Goal: Task Accomplishment & Management: Manage account settings

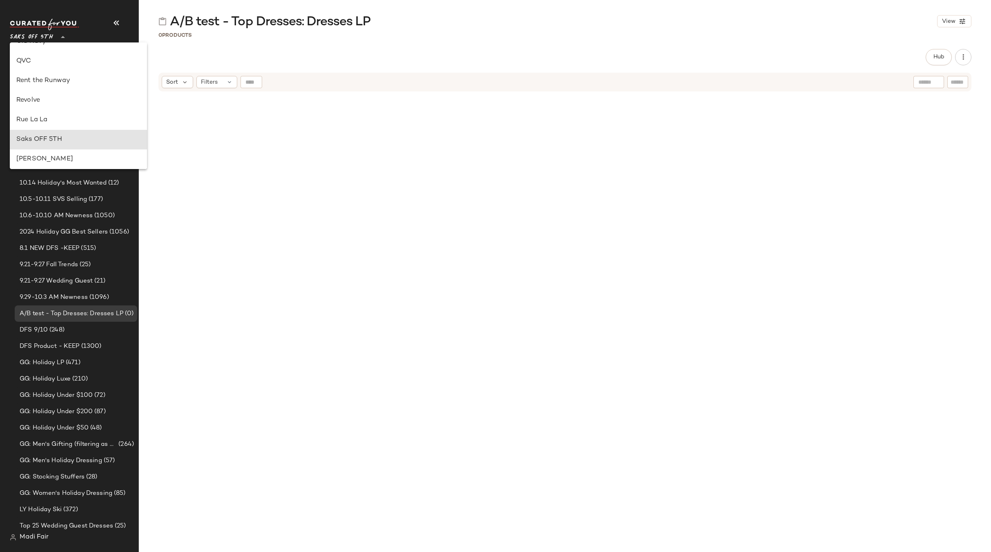
scroll to position [348, 0]
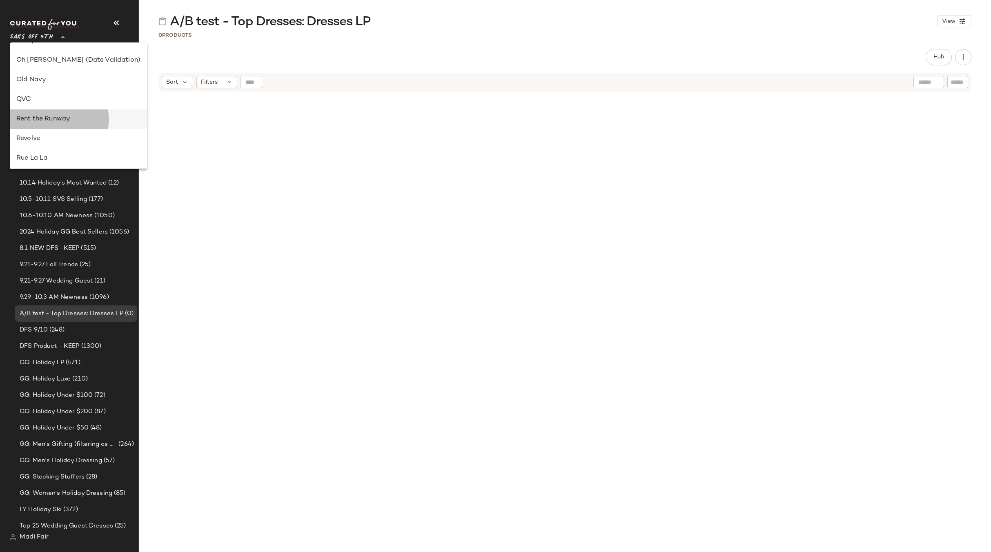
click at [64, 117] on div "Rent the Runway" at bounding box center [78, 119] width 124 height 10
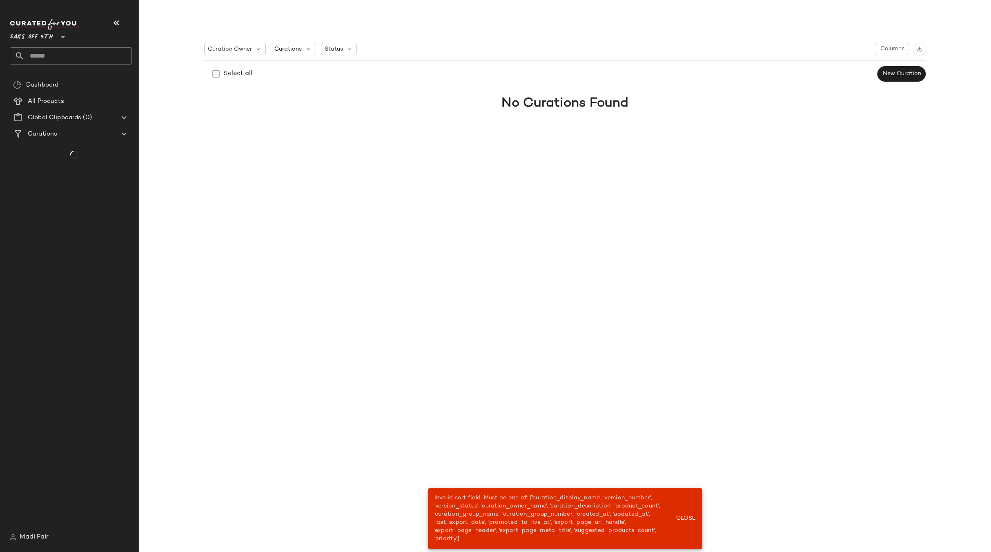
type input "**"
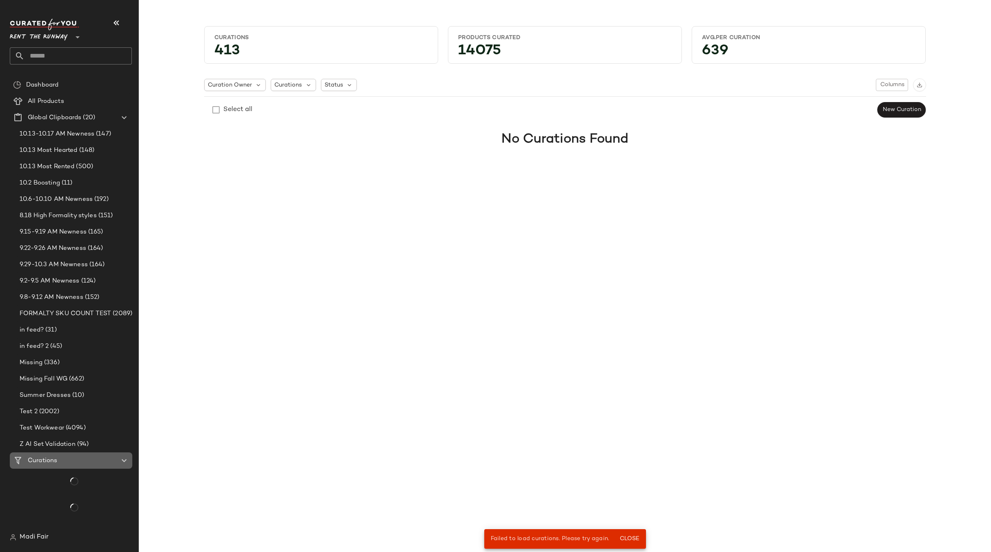
drag, startPoint x: 80, startPoint y: 461, endPoint x: 77, endPoint y: 457, distance: 4.8
click at [79, 461] on div "Curations" at bounding box center [71, 460] width 92 height 9
click at [628, 537] on span "Close" at bounding box center [629, 539] width 20 height 7
click at [632, 538] on span "Close" at bounding box center [629, 539] width 20 height 7
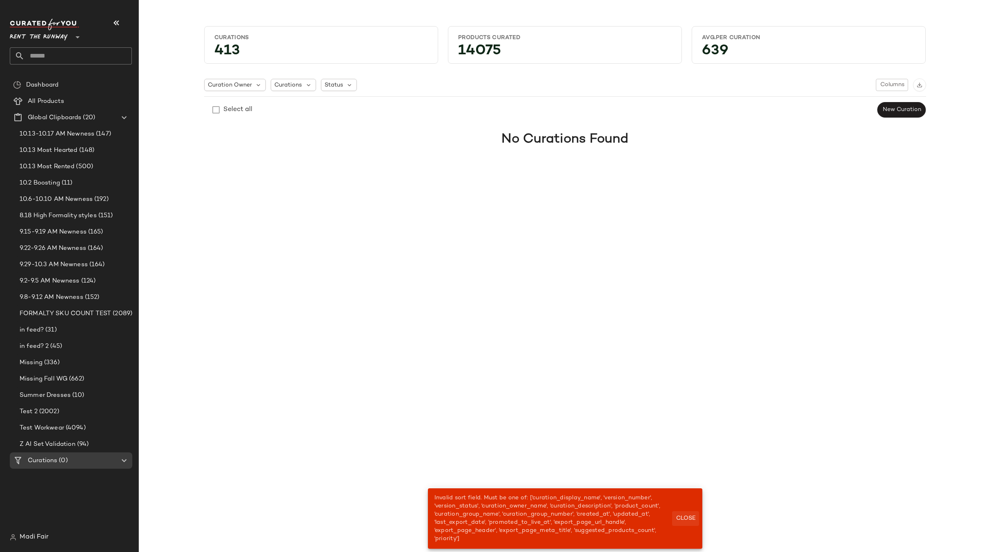
click at [685, 517] on span "Close" at bounding box center [685, 518] width 20 height 7
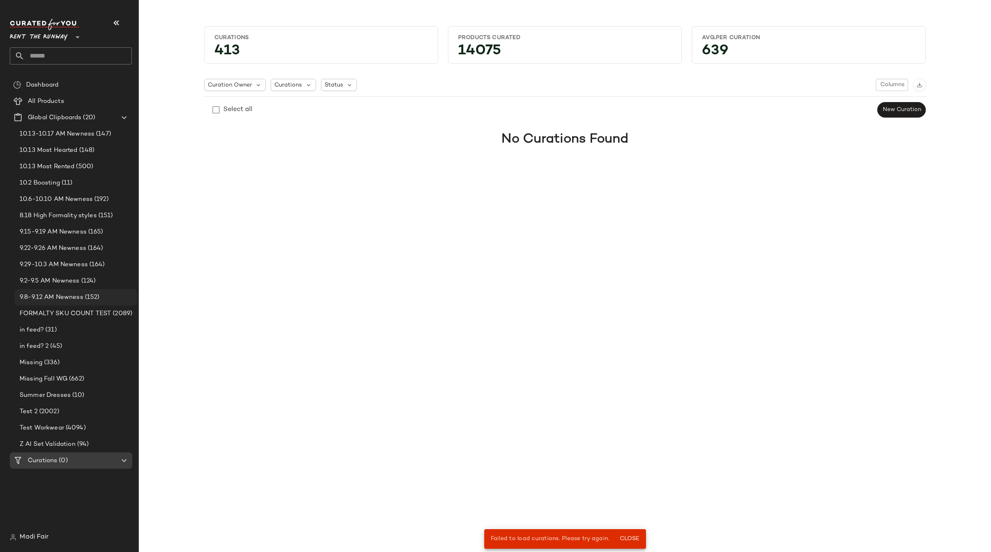
click at [61, 292] on div "9.8-9.12 AM Newness (152)" at bounding box center [76, 297] width 123 height 16
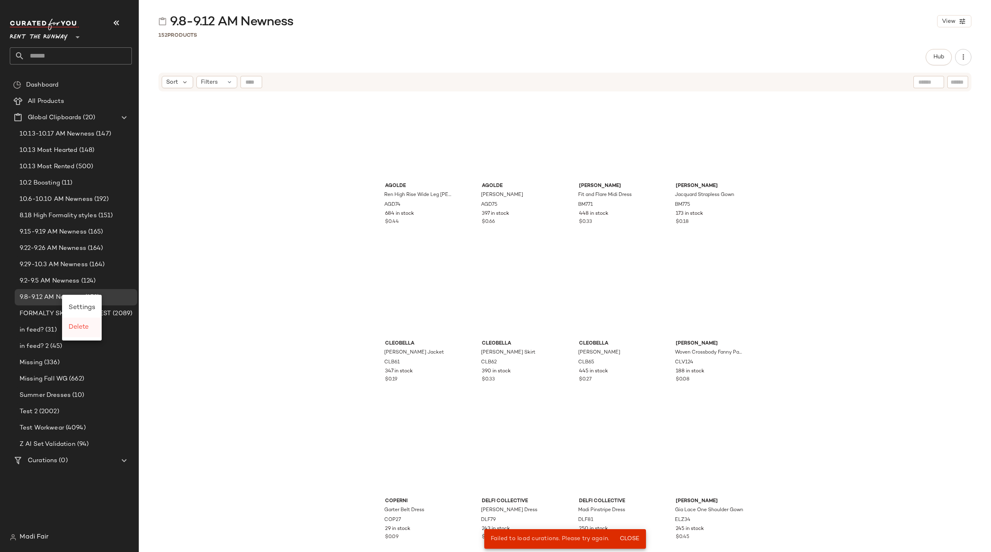
click at [78, 330] on span "Delete" at bounding box center [79, 327] width 20 height 7
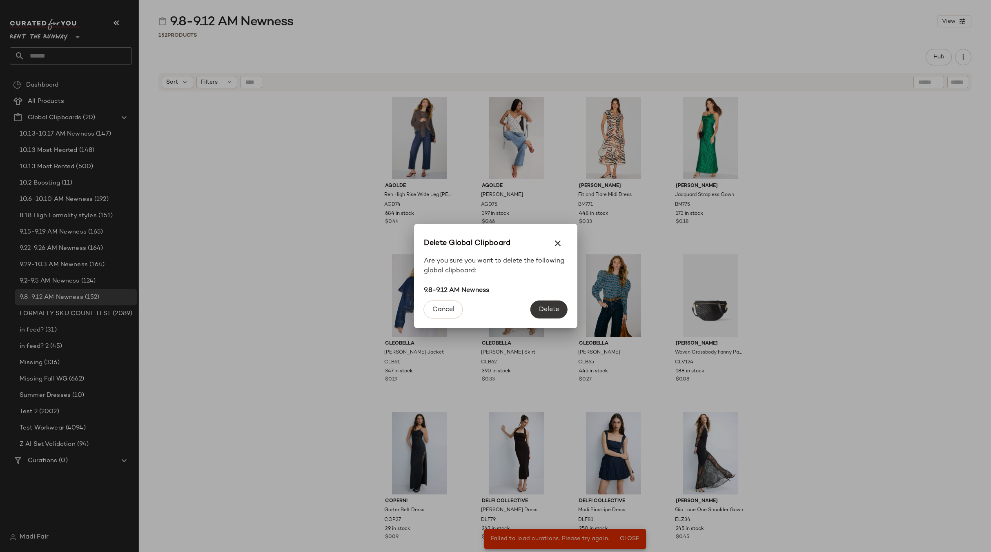
click at [560, 307] on button "Delete" at bounding box center [548, 310] width 37 height 18
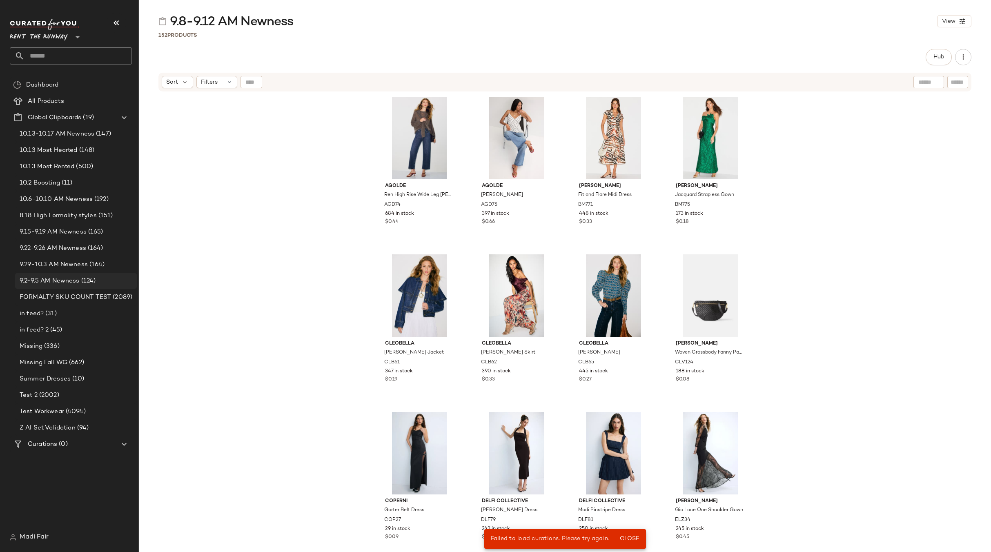
click at [82, 275] on div "9.2-9.5 AM Newness (124)" at bounding box center [76, 281] width 123 height 16
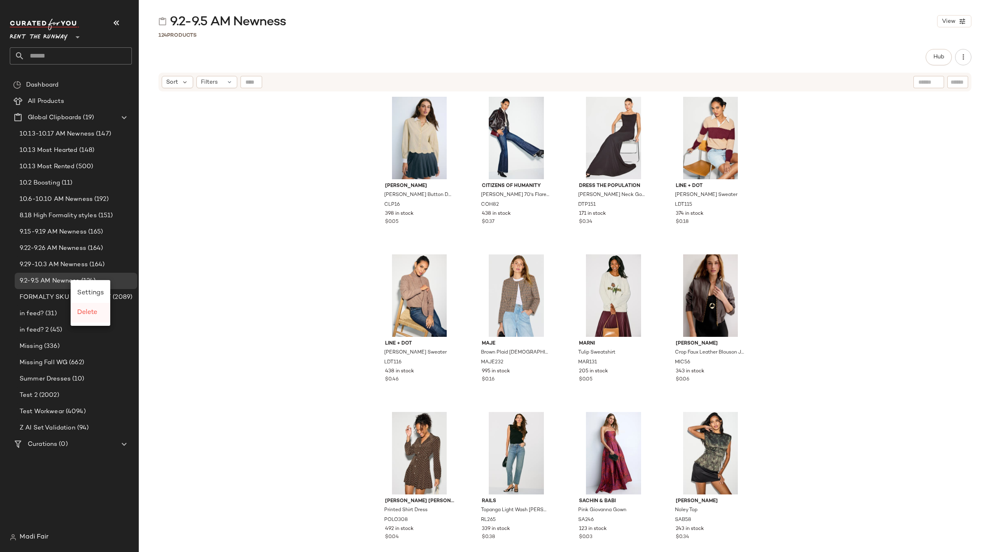
click at [85, 312] on span "Delete" at bounding box center [87, 312] width 20 height 7
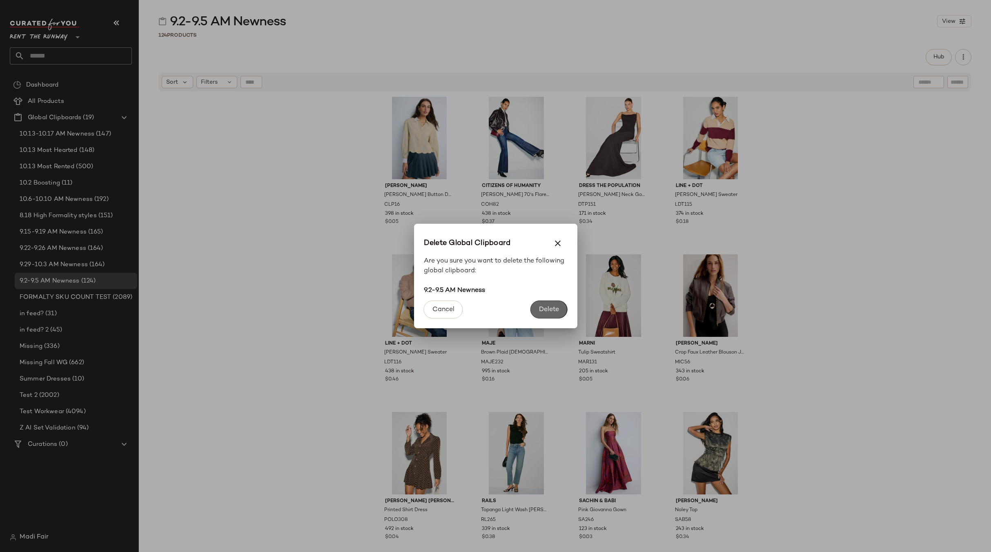
click at [545, 309] on span "Delete" at bounding box center [549, 310] width 20 height 8
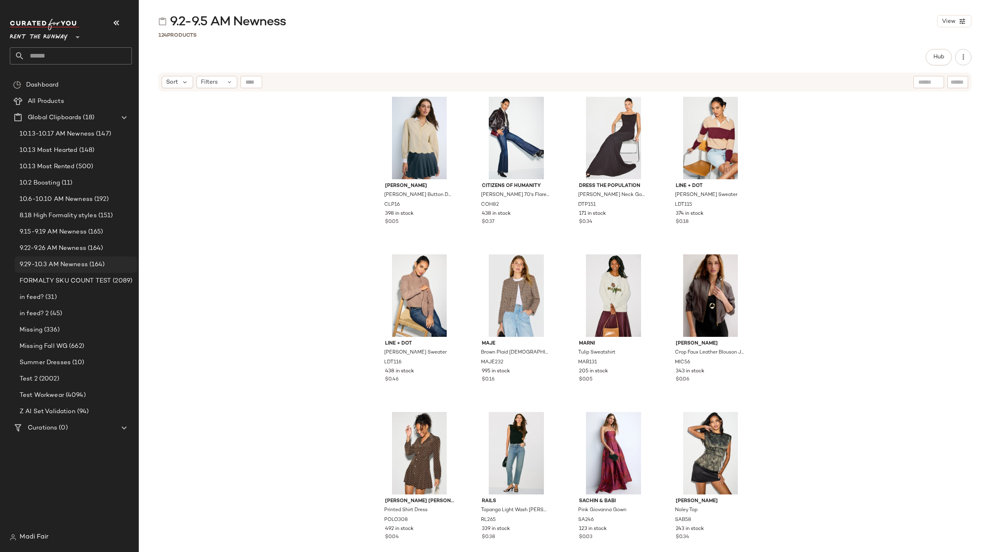
click at [83, 263] on span "9.29-10.3 AM Newness" at bounding box center [54, 264] width 68 height 9
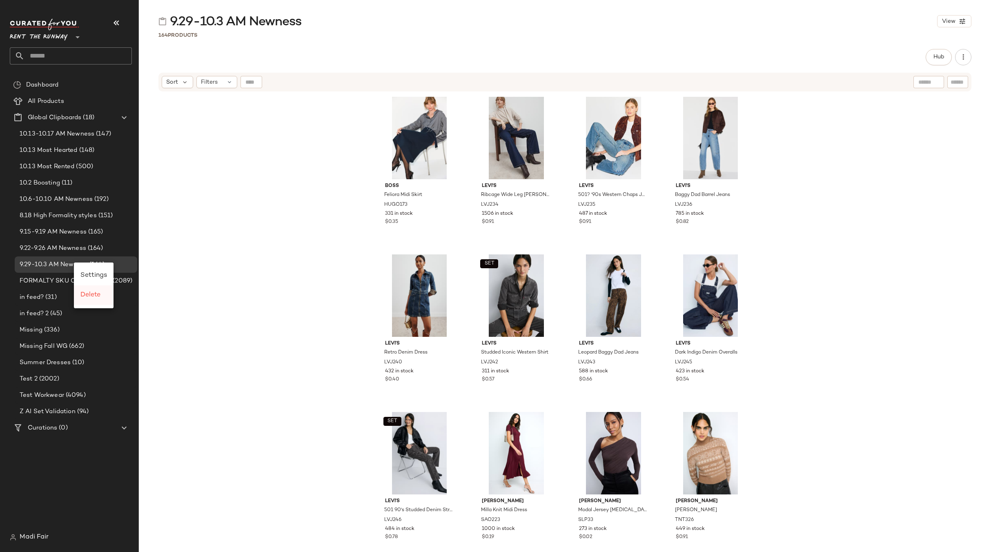
click at [84, 298] on span "Delete" at bounding box center [90, 295] width 20 height 7
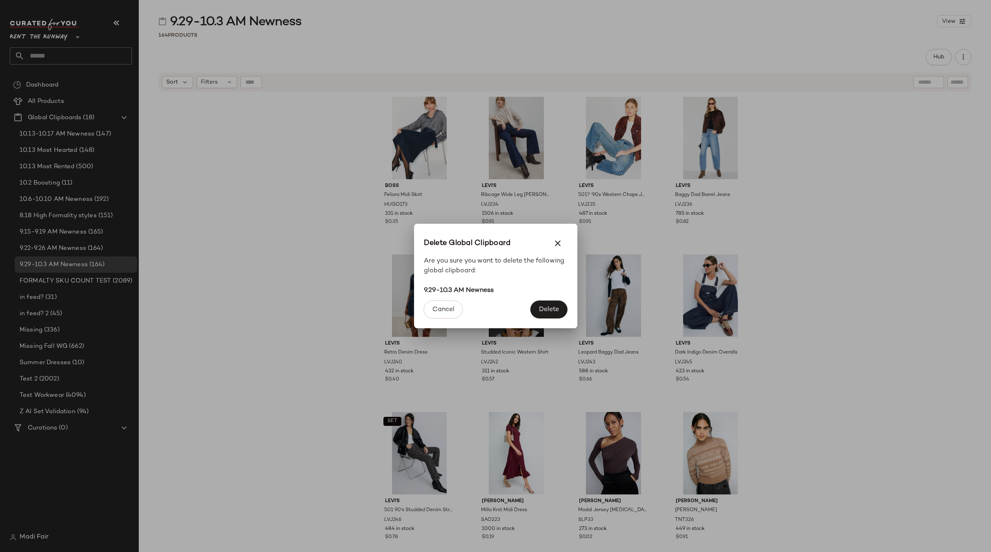
click at [549, 307] on span "Delete" at bounding box center [549, 310] width 20 height 8
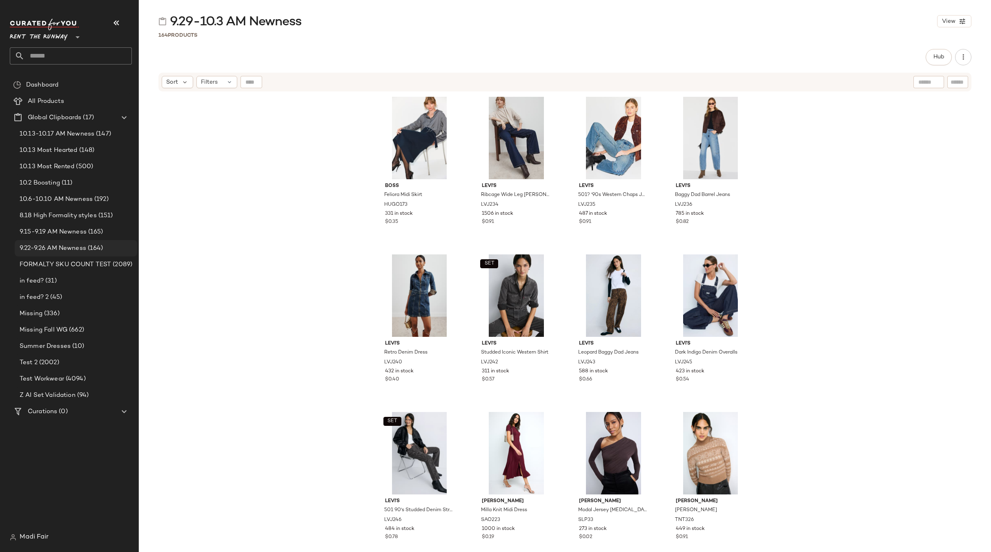
click at [84, 243] on div "9.22-9.26 AM Newness (164)" at bounding box center [76, 248] width 123 height 16
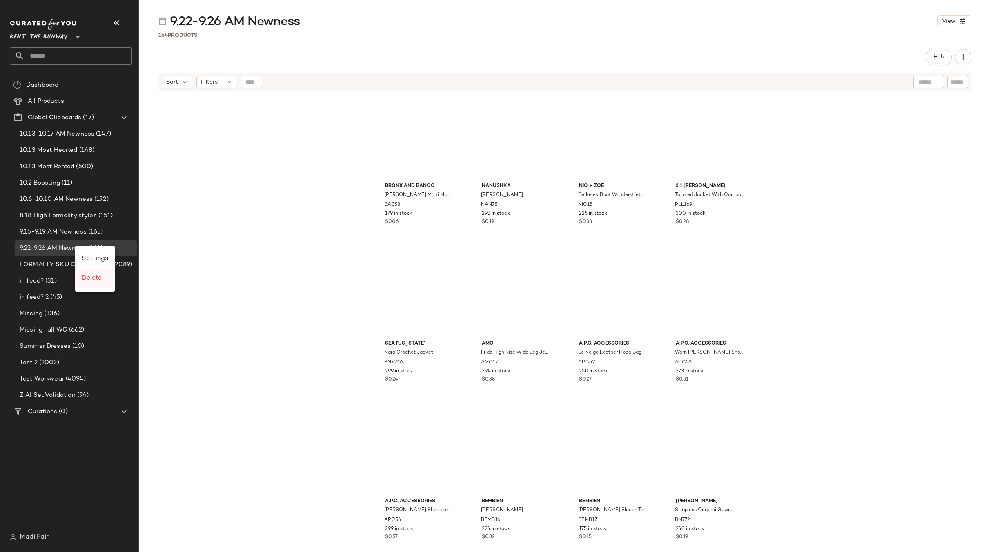
click at [88, 276] on span "Delete" at bounding box center [92, 278] width 20 height 7
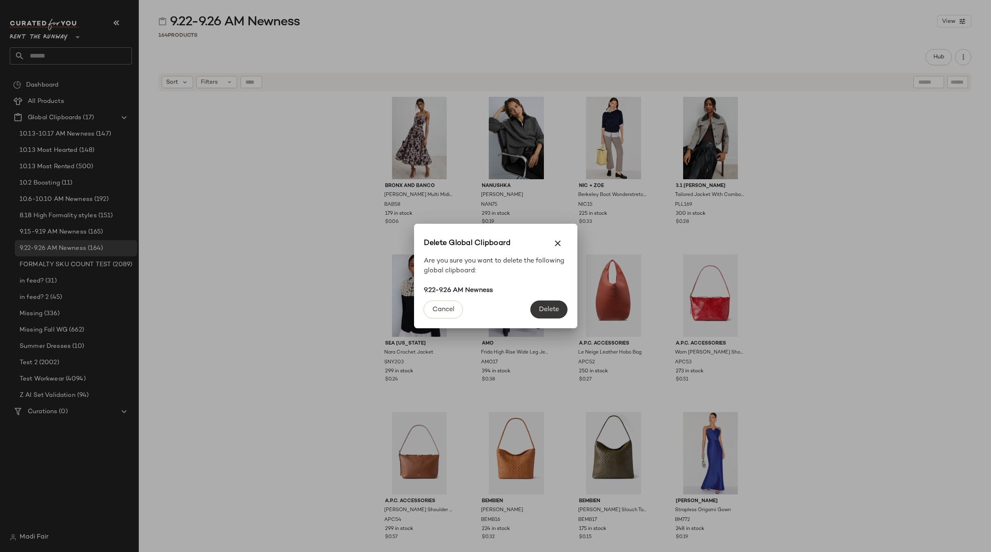
click at [544, 305] on button "Delete" at bounding box center [548, 310] width 37 height 18
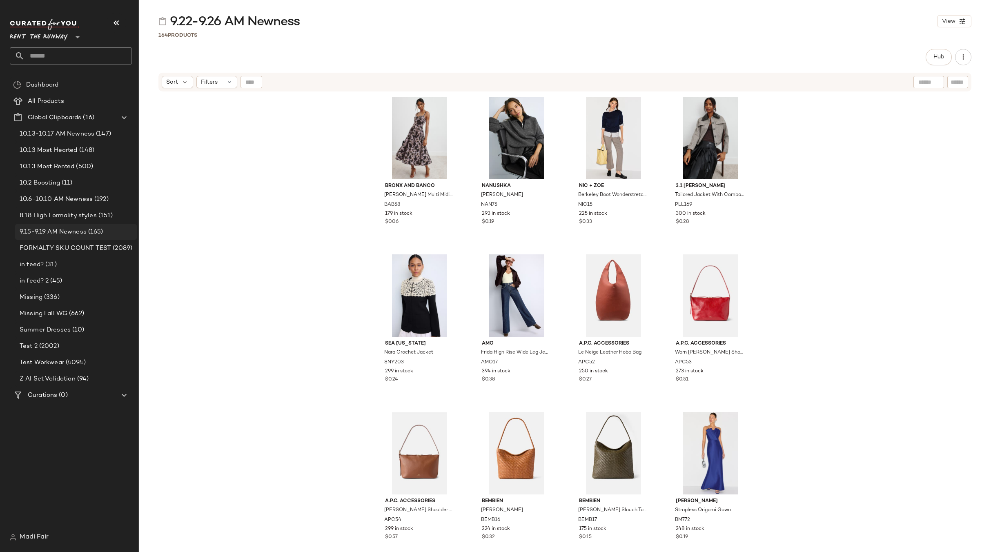
click at [80, 228] on span "9.15-9.19 AM Newness" at bounding box center [53, 231] width 67 height 9
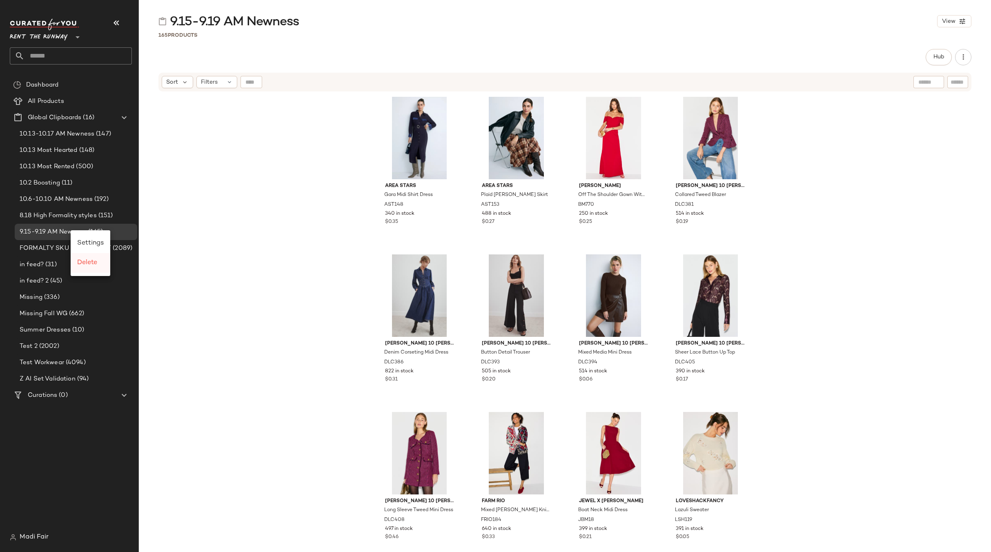
click at [85, 262] on span "Delete" at bounding box center [87, 262] width 20 height 7
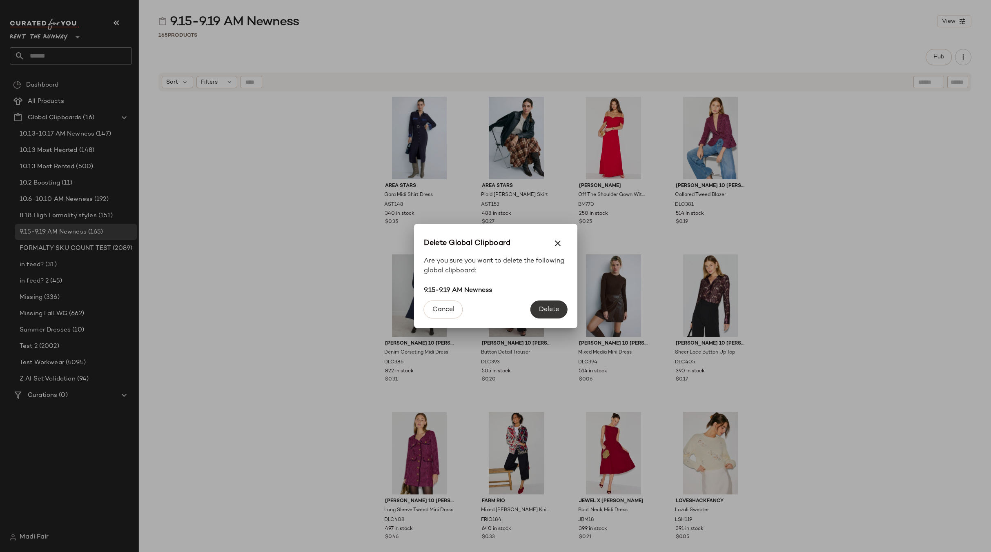
click at [550, 306] on span "Delete" at bounding box center [549, 310] width 20 height 8
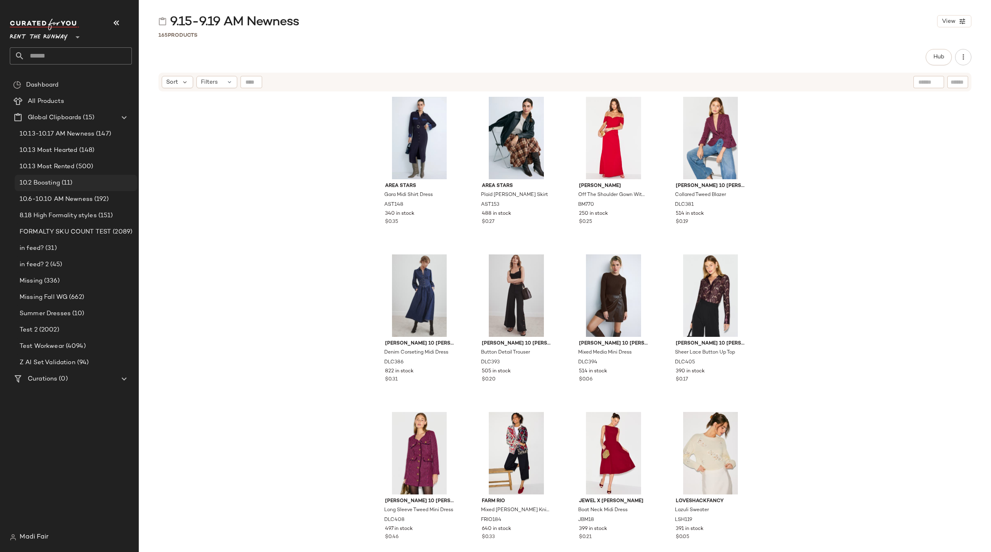
click at [87, 185] on div "10.2 Boosting (11)" at bounding box center [75, 182] width 117 height 9
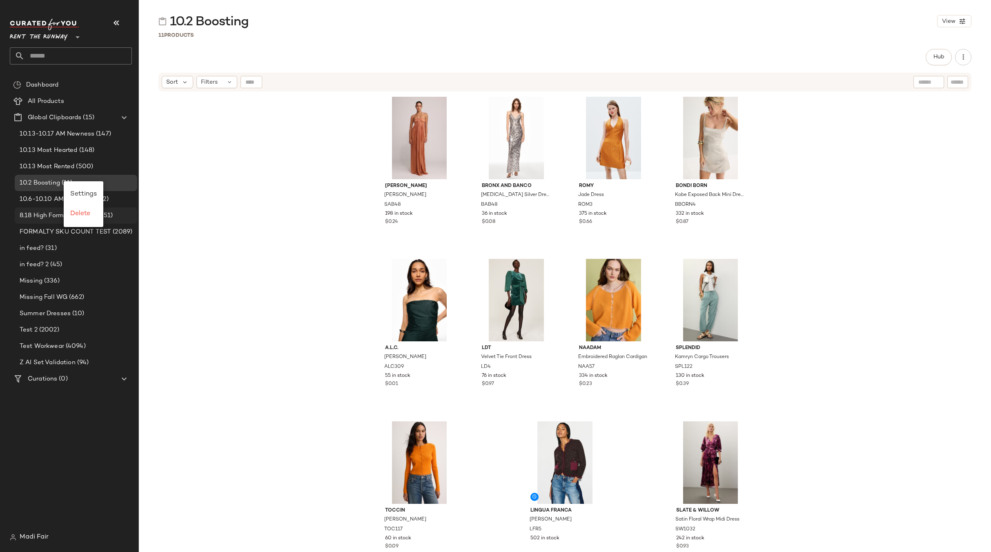
click at [84, 217] on span "Delete" at bounding box center [80, 213] width 20 height 7
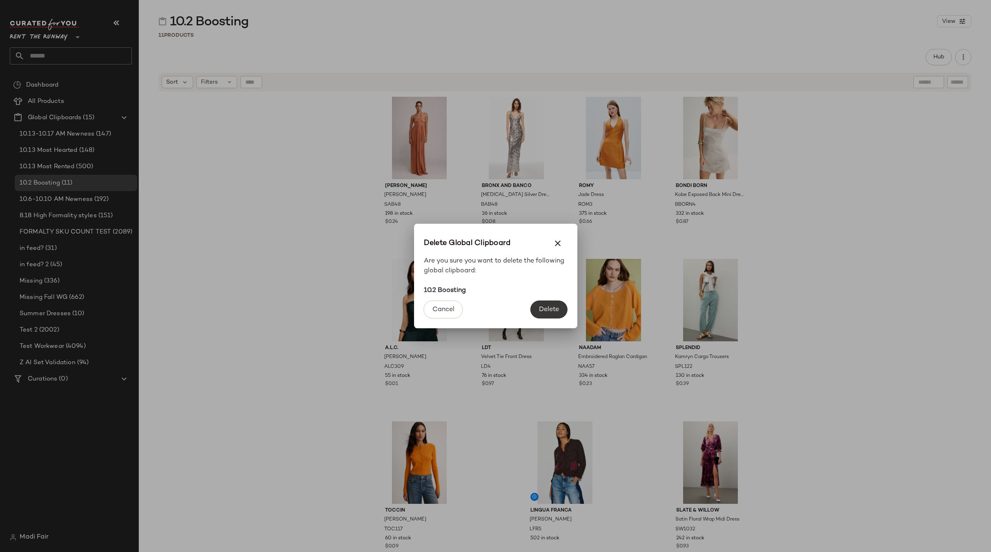
click at [550, 305] on button "Delete" at bounding box center [548, 310] width 37 height 18
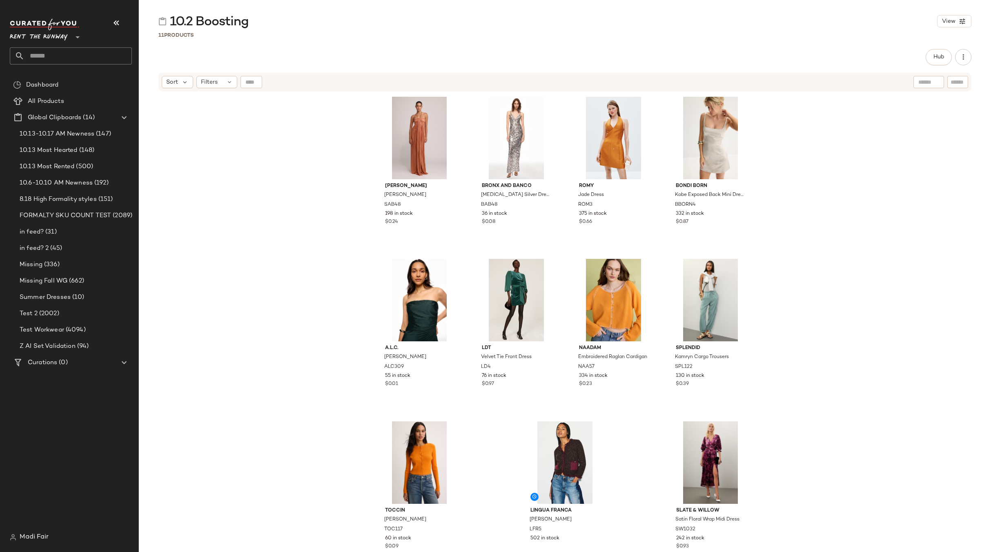
click at [44, 40] on span "Rent the Runway" at bounding box center [39, 35] width 58 height 15
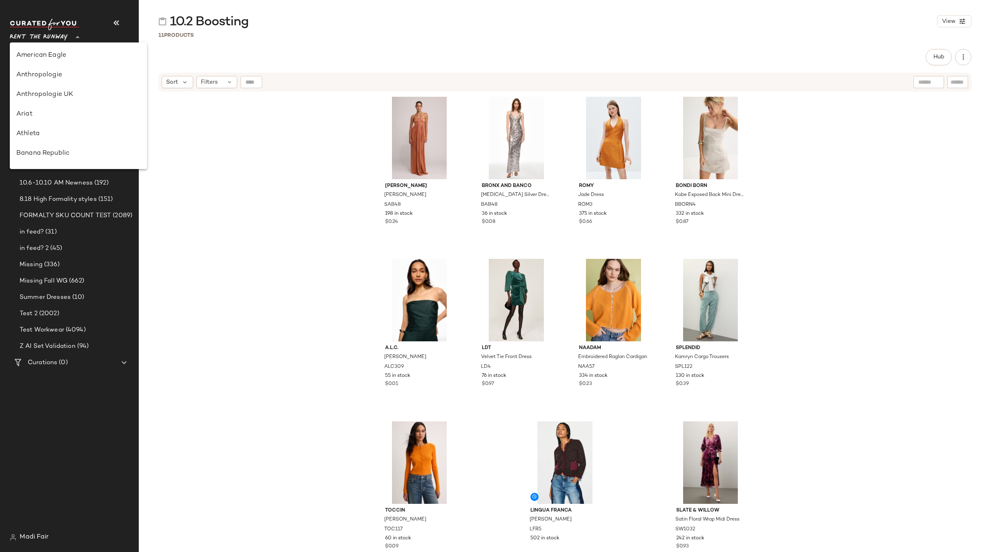
scroll to position [412, 0]
click at [180, 100] on div "[PERSON_NAME] [PERSON_NAME] SAB48 198 in stock $0.24 Bronx and Banco [MEDICAL_D…" at bounding box center [565, 333] width 852 height 482
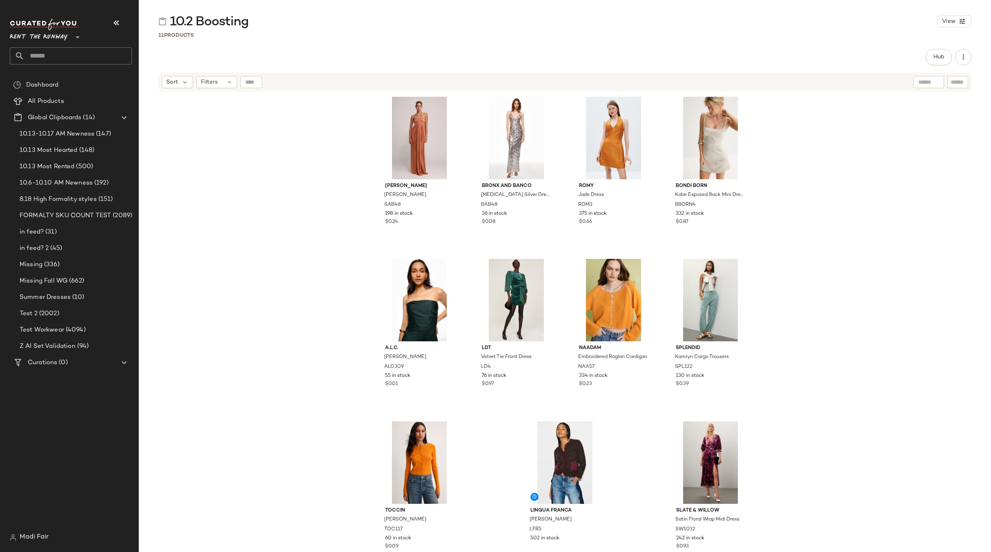
click at [97, 55] on input "text" at bounding box center [78, 55] width 107 height 17
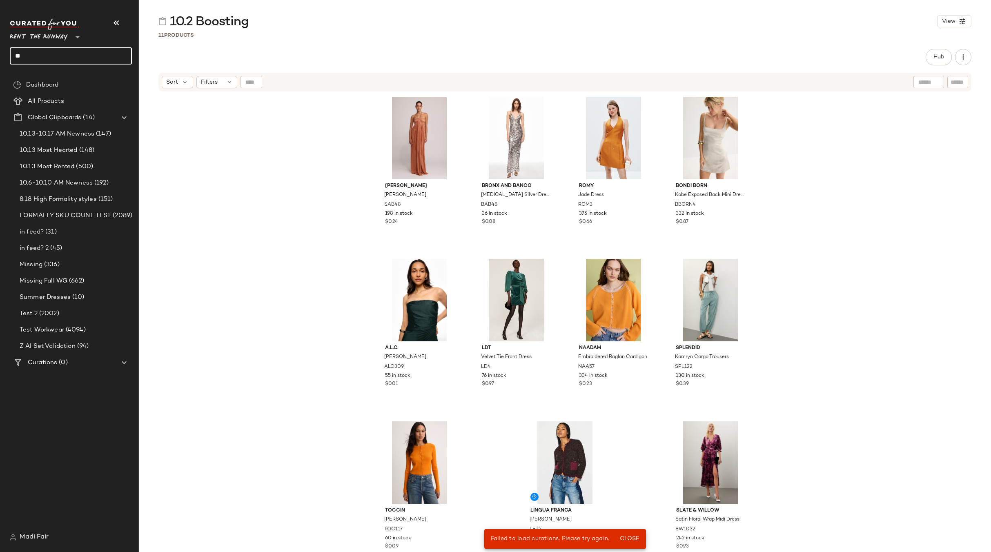
type input "*"
click at [57, 98] on span "All Products" at bounding box center [46, 101] width 36 height 9
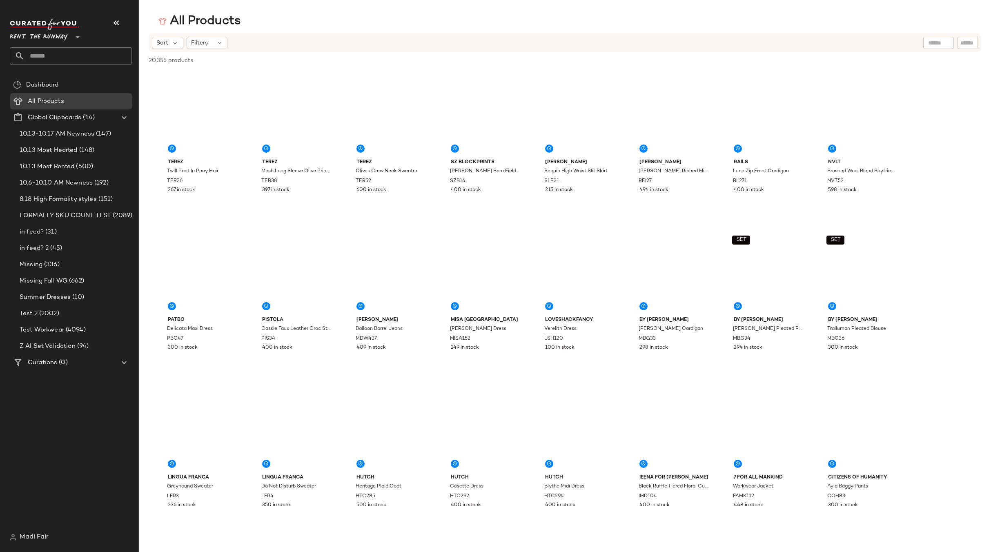
click at [625, 537] on span "Close" at bounding box center [618, 539] width 20 height 7
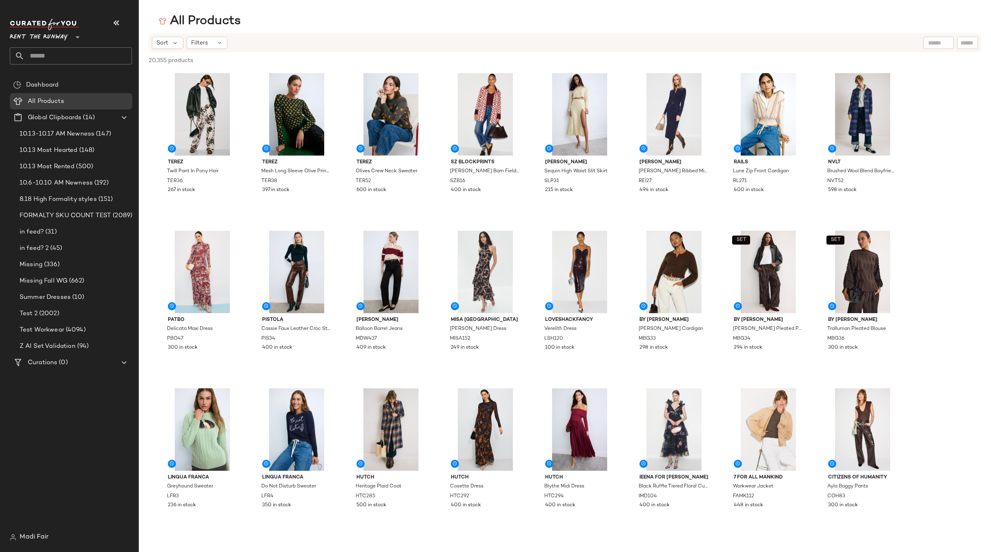
click at [54, 46] on div "Rent the Runway **" at bounding box center [71, 42] width 122 height 46
click at [51, 61] on input "text" at bounding box center [78, 55] width 107 height 17
type input "****"
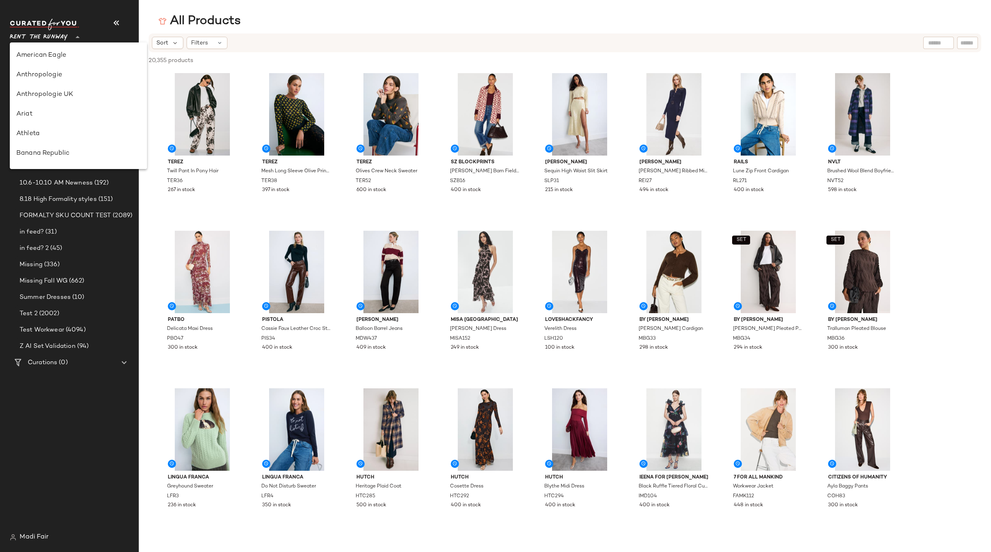
click at [39, 33] on span "Rent the Runway" at bounding box center [39, 35] width 58 height 15
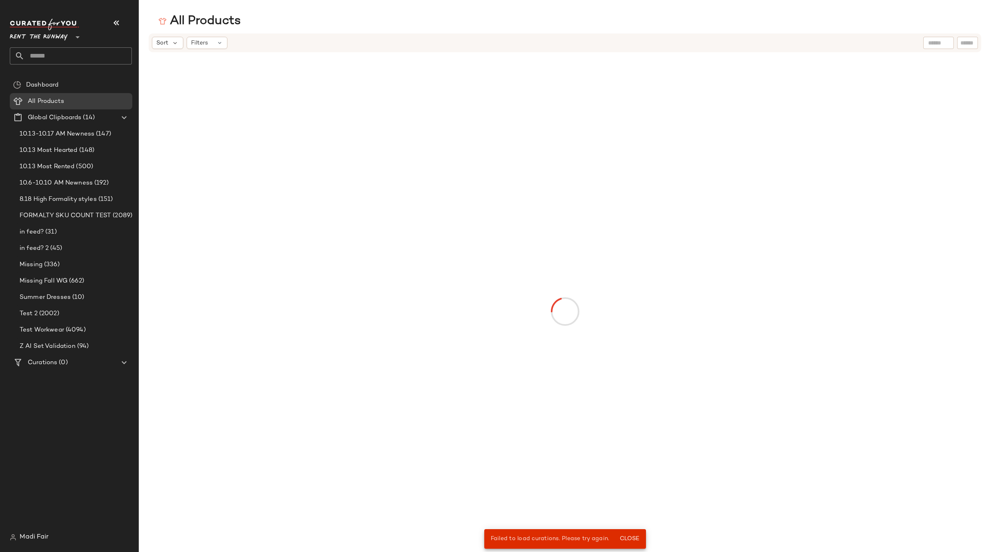
click at [65, 54] on input "text" at bounding box center [78, 55] width 107 height 17
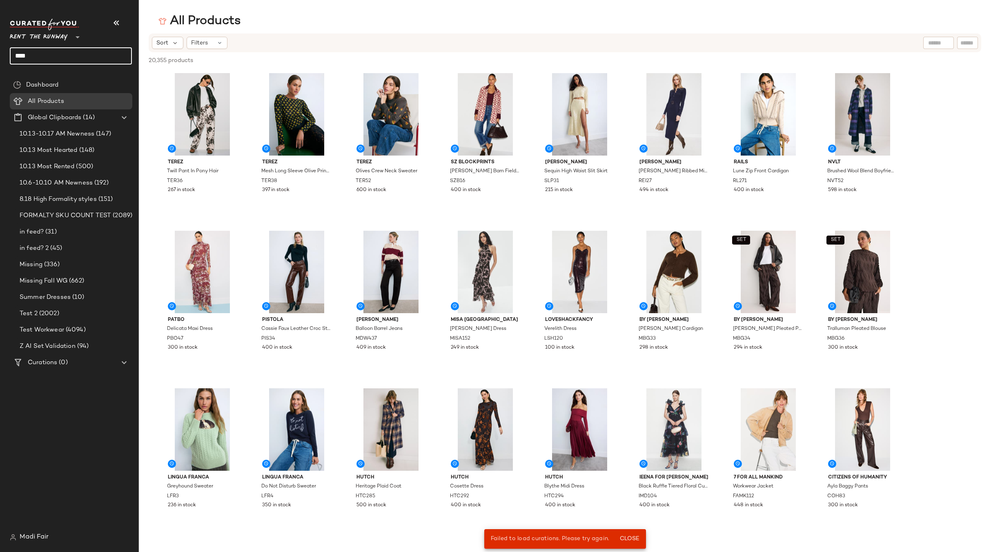
type input "****"
click at [256, 20] on div "All Products" at bounding box center [565, 21] width 852 height 16
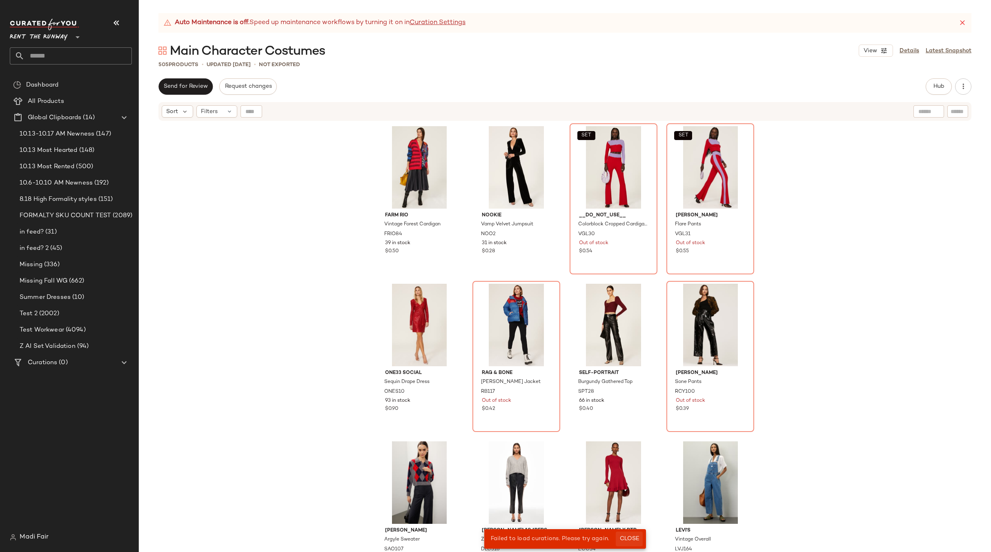
click at [624, 536] on span "Close" at bounding box center [629, 539] width 20 height 7
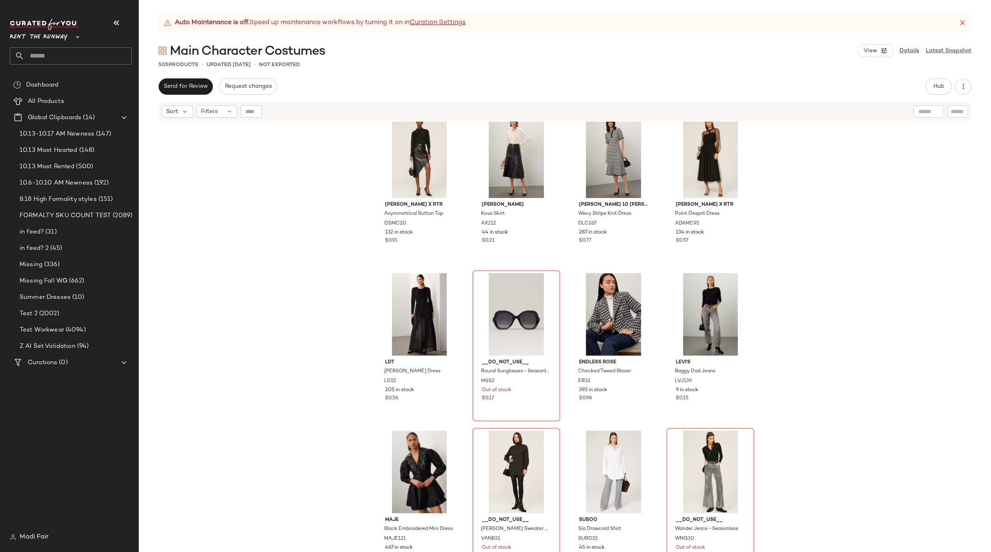
scroll to position [1640, 0]
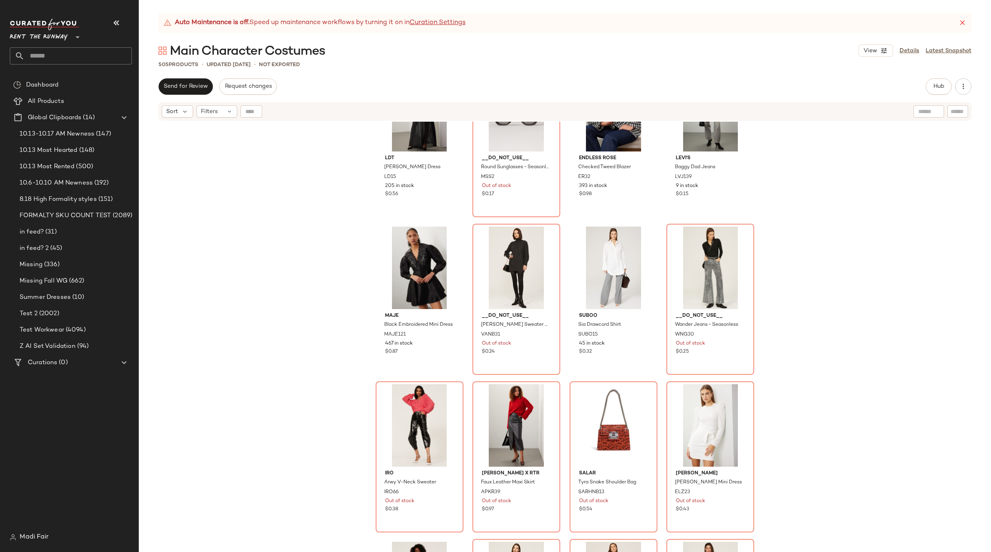
click at [268, 137] on div "LDT Ellie Ballerina Dress LD15 205 in stock $0.56 __DO_NOT_USE__ Round Sunglass…" at bounding box center [565, 347] width 852 height 451
click at [215, 115] on span "Filters" at bounding box center [209, 111] width 17 height 9
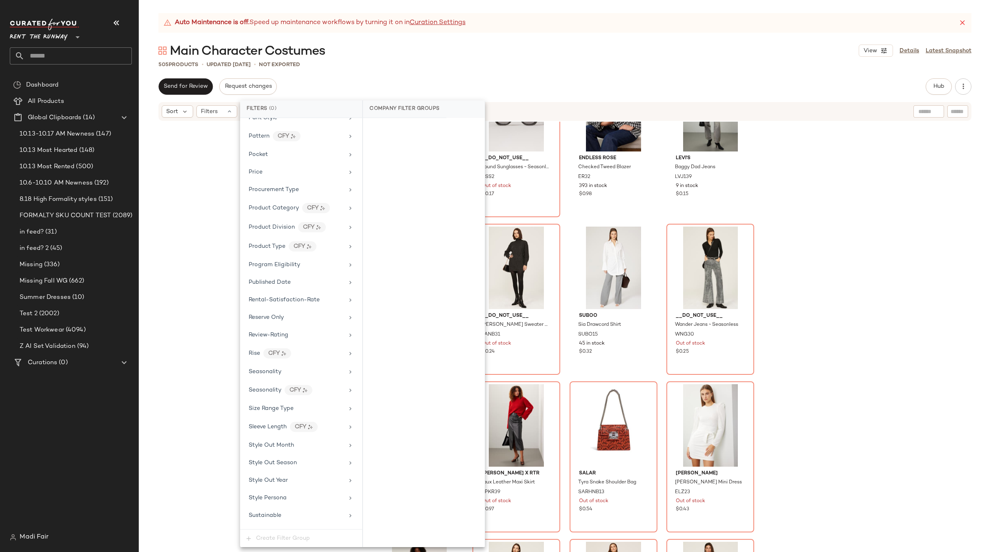
scroll to position [1042, 0]
click at [291, 448] on div "Total Inventory" at bounding box center [296, 447] width 95 height 9
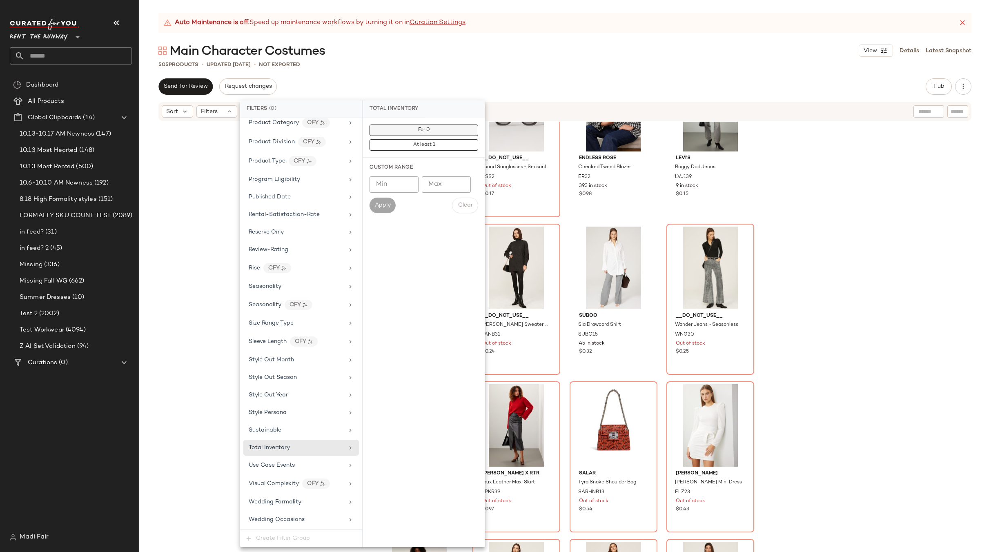
click at [409, 131] on button "For 0" at bounding box center [424, 130] width 109 height 11
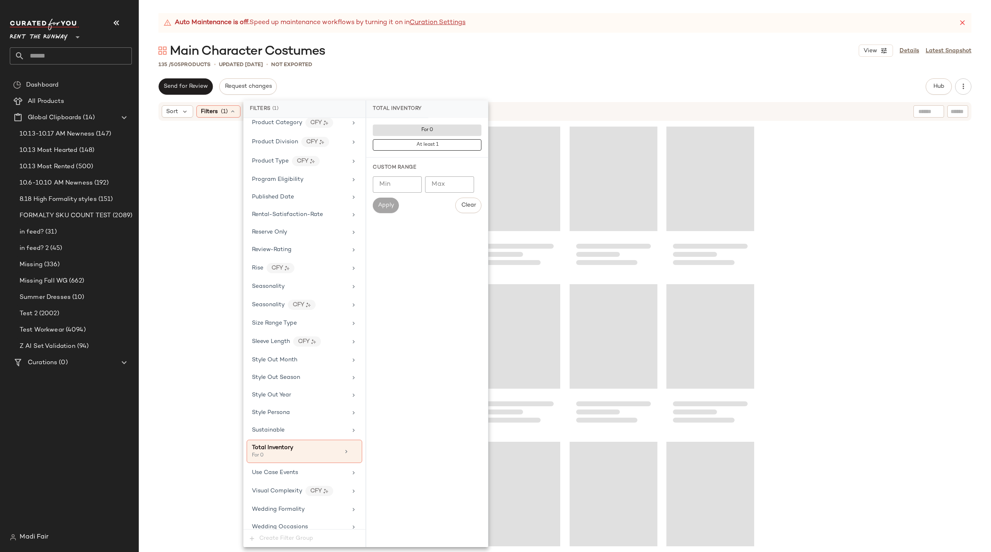
click at [413, 72] on div "Auto Maintenance is off. Speed up maintenance workflows by turning it on in Cur…" at bounding box center [565, 282] width 852 height 539
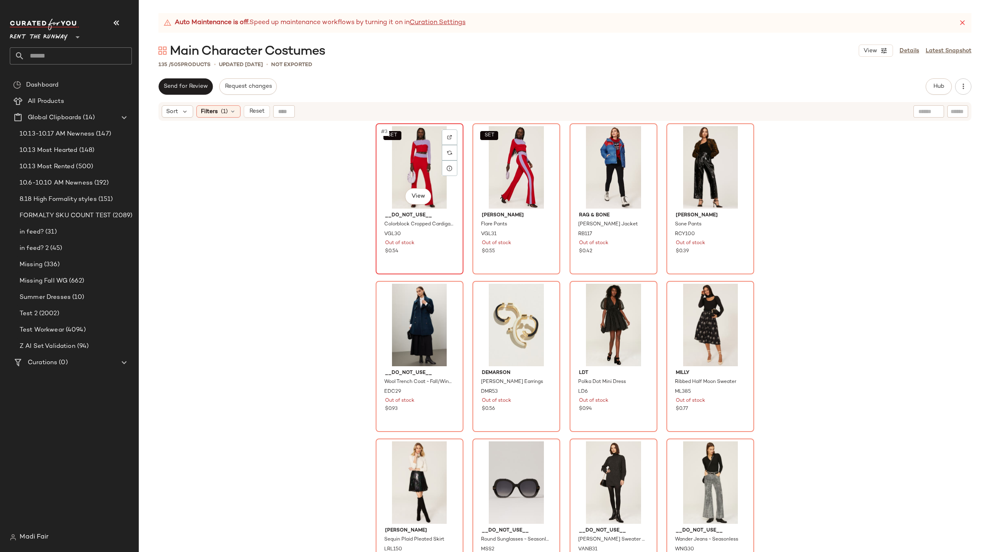
click at [410, 157] on div "SET #3 View" at bounding box center [420, 167] width 82 height 82
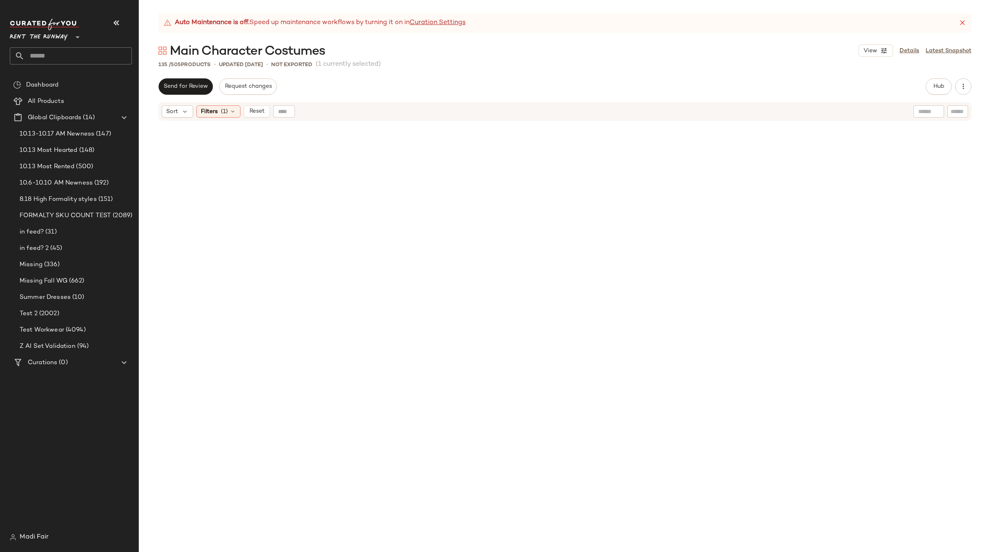
scroll to position [4910, 0]
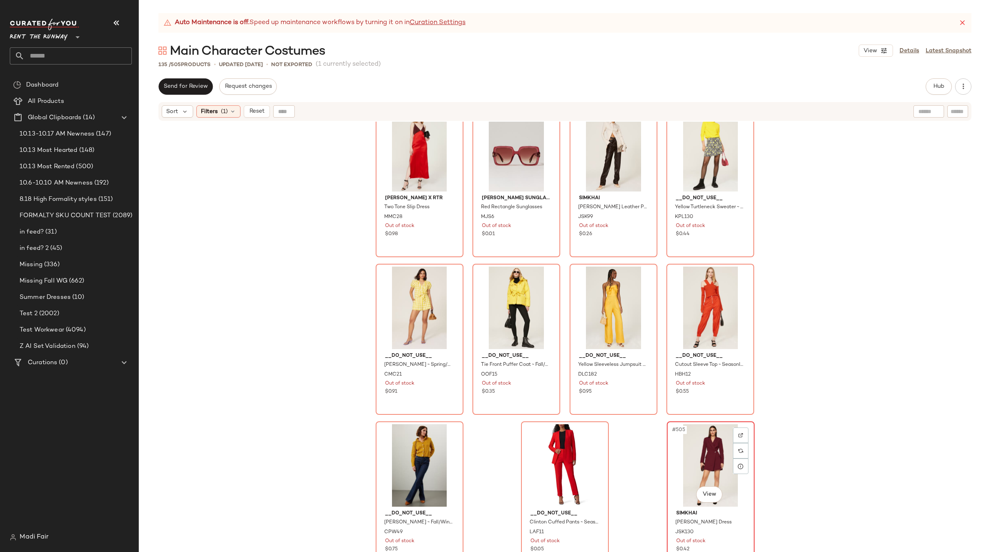
click at [715, 444] on div "#505 View" at bounding box center [711, 465] width 82 height 82
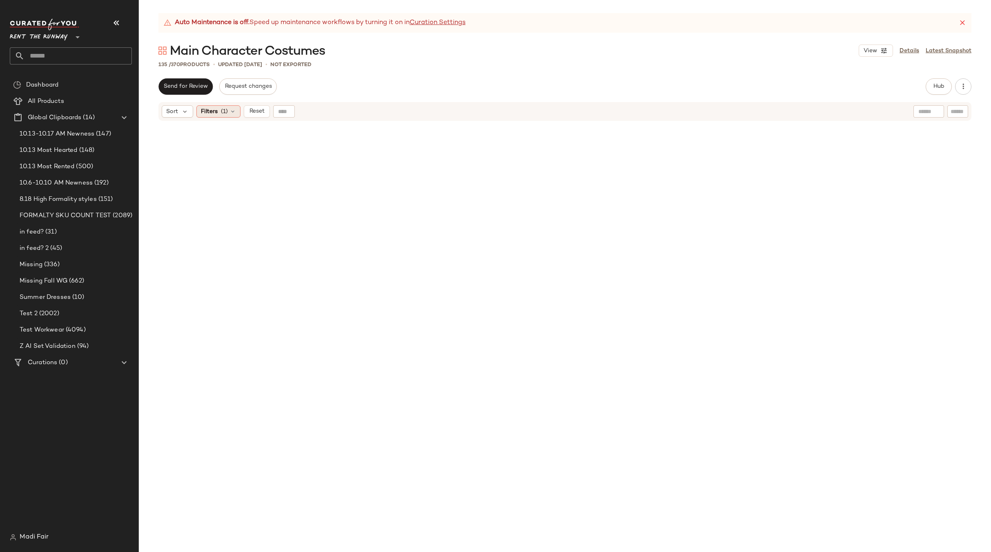
click at [210, 108] on span "Filters" at bounding box center [209, 111] width 17 height 9
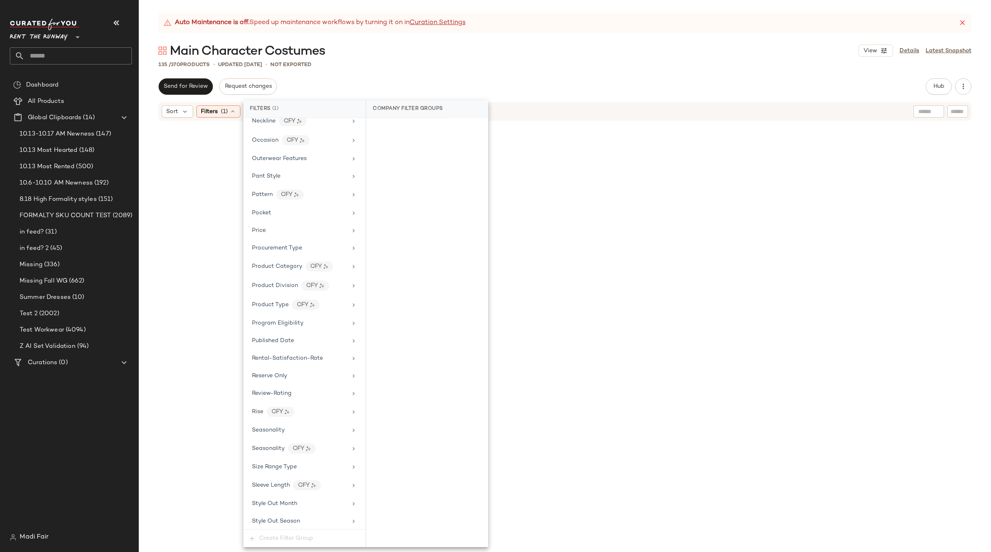
scroll to position [1049, 0]
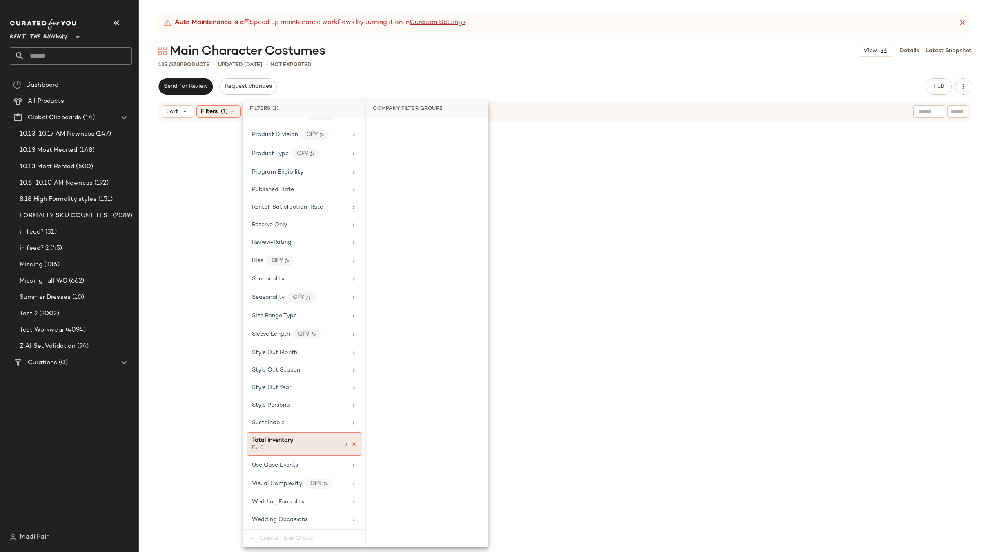
click at [351, 445] on icon at bounding box center [354, 444] width 6 height 6
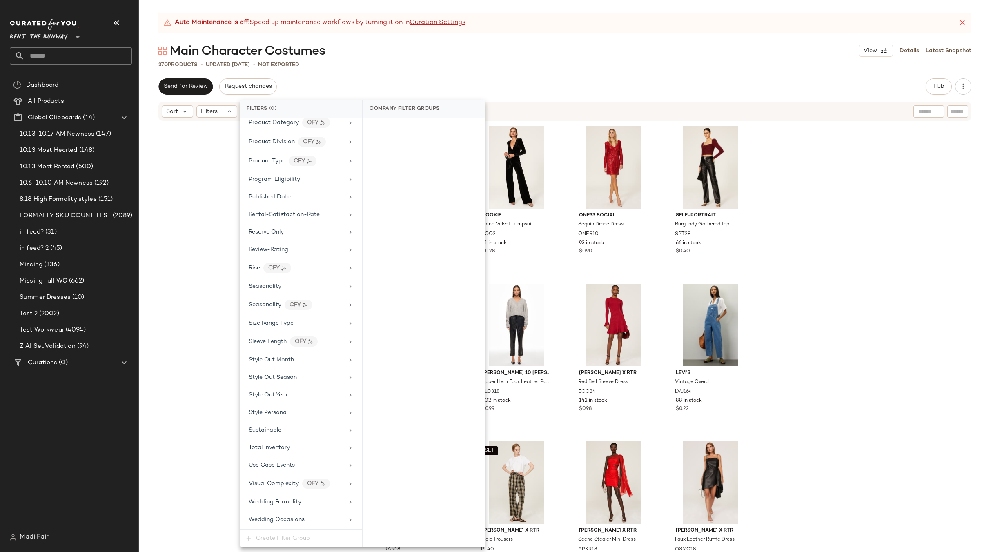
click at [407, 58] on div "Main Character Costumes View Details Latest Snapshot" at bounding box center [565, 50] width 852 height 16
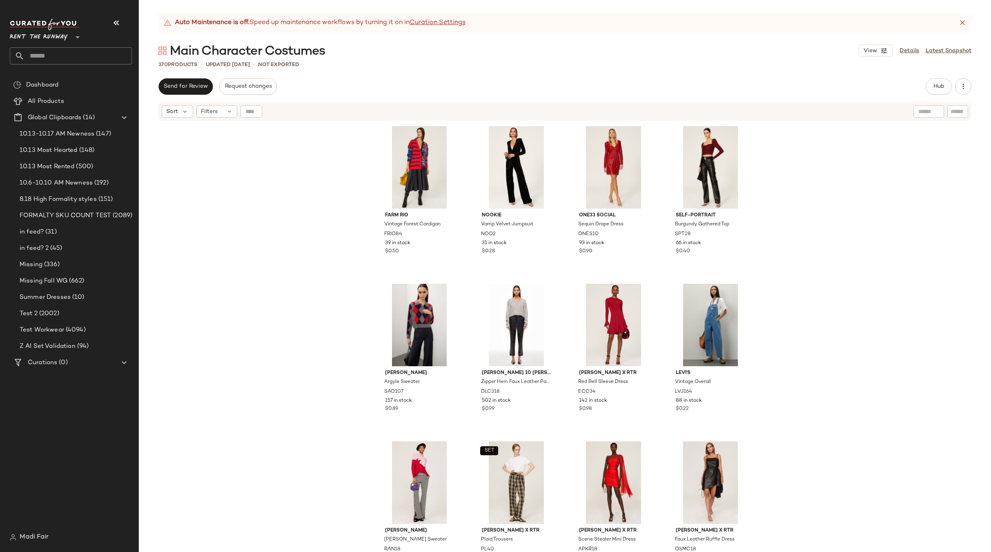
click at [914, 55] on div "View Details Latest Snapshot" at bounding box center [915, 51] width 113 height 12
click at [912, 51] on link "Details" at bounding box center [910, 51] width 20 height 9
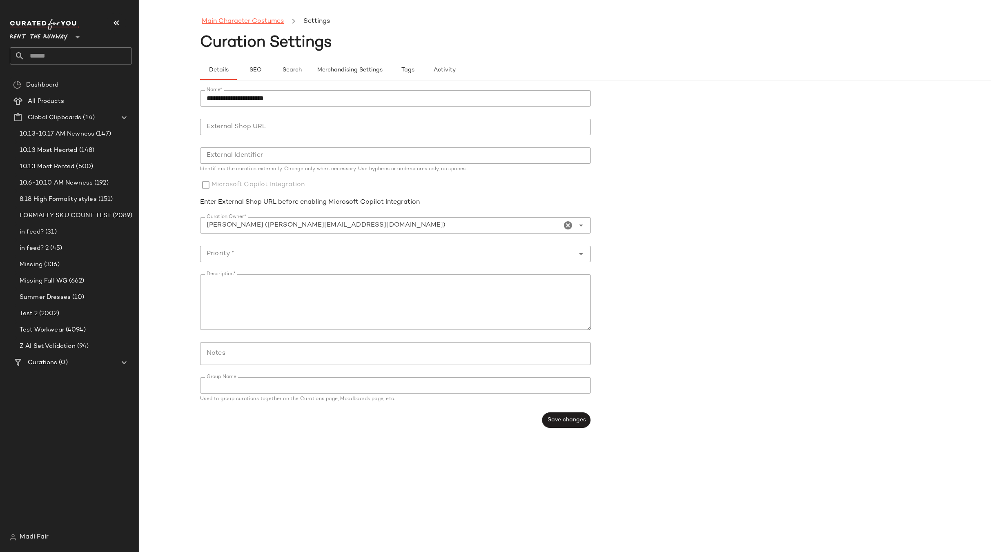
click at [224, 20] on link "Main Character Costumes" at bounding box center [243, 21] width 82 height 11
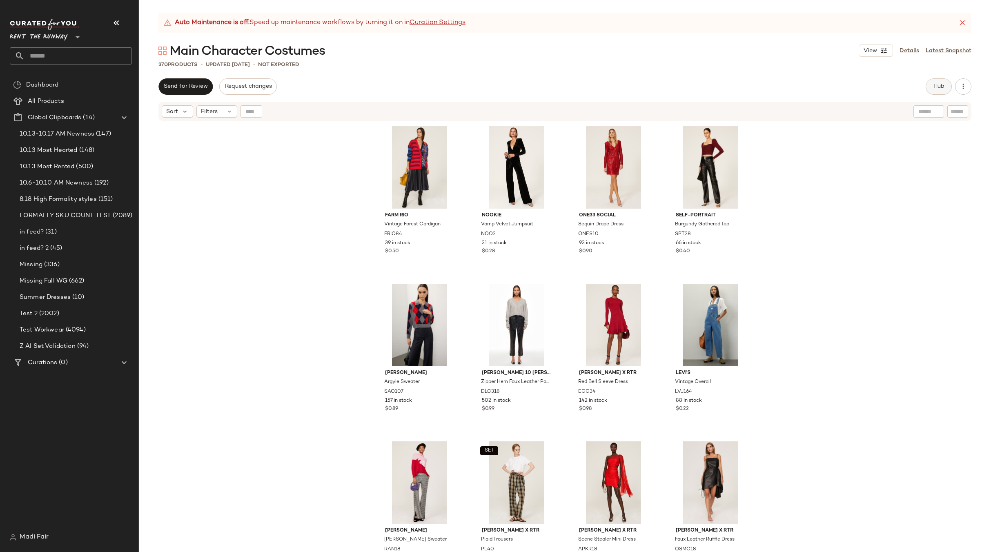
click at [934, 82] on button "Hub" at bounding box center [939, 86] width 26 height 16
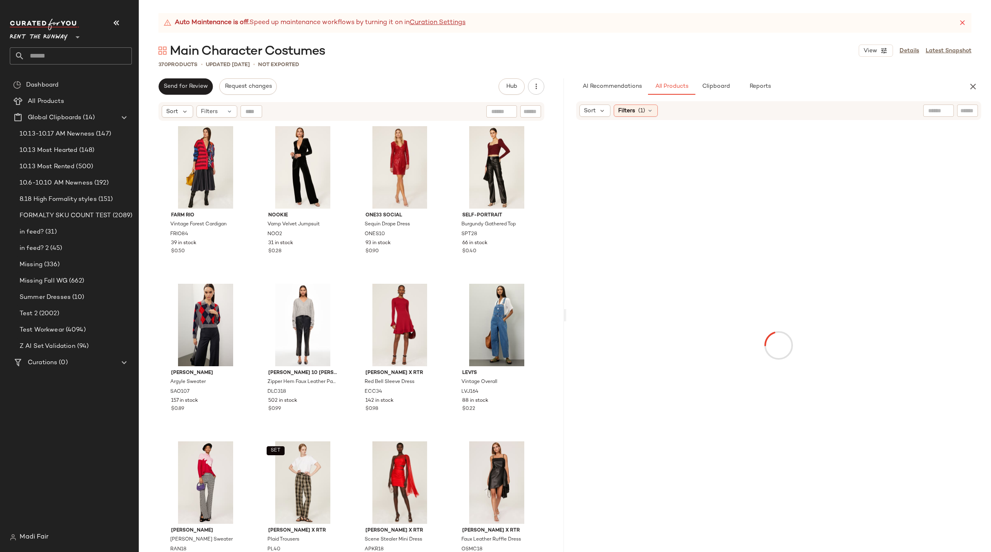
click at [970, 109] on input "text" at bounding box center [967, 111] width 14 height 9
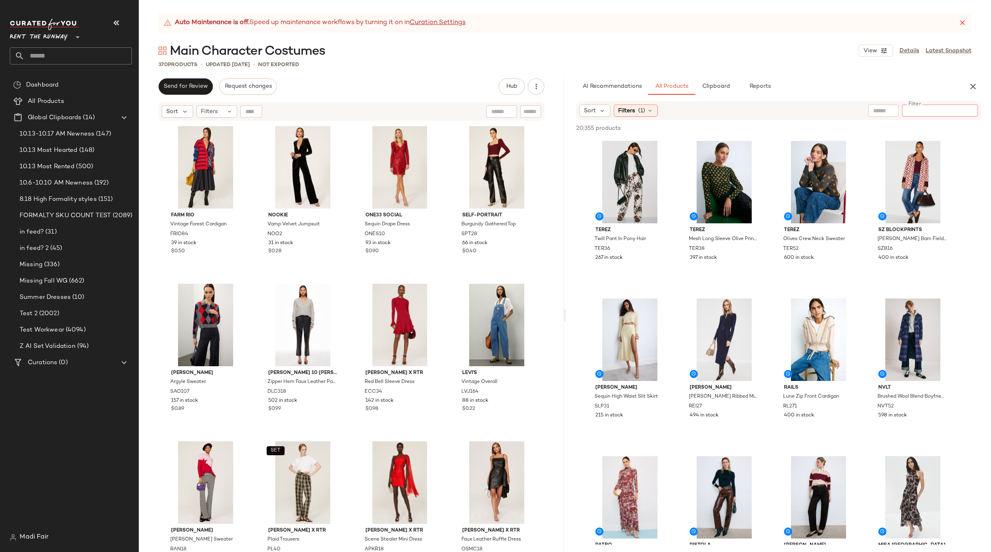
click at [874, 111] on input "text" at bounding box center [883, 111] width 21 height 9
click at [964, 111] on input "text" at bounding box center [967, 111] width 14 height 9
paste input "*****"
type input "*****"
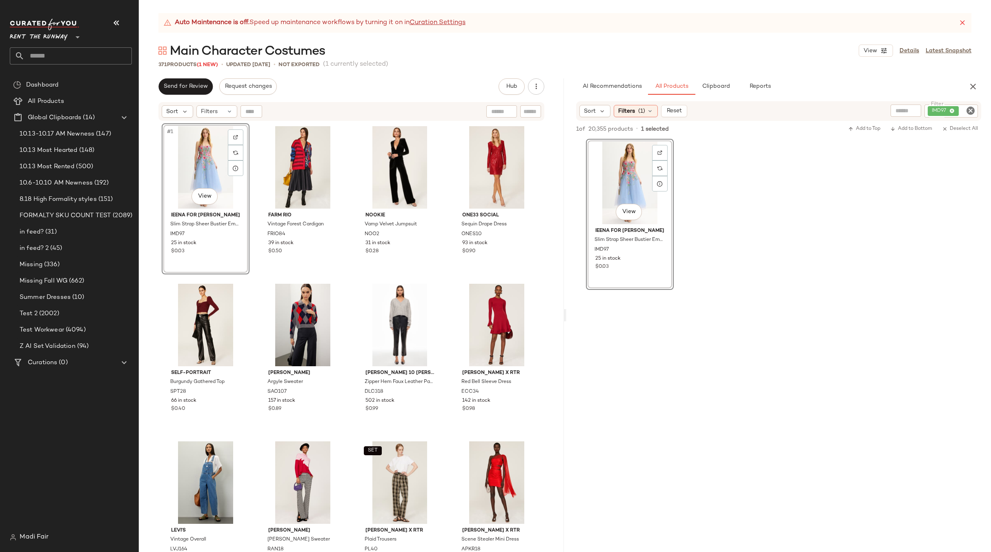
click at [954, 111] on div "IMD97" at bounding box center [951, 111] width 54 height 13
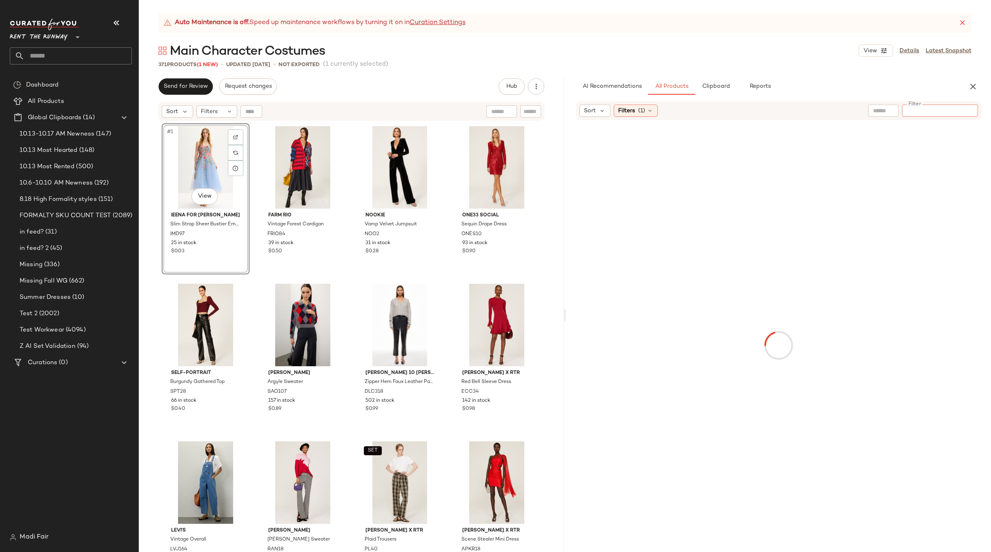
paste input "*****"
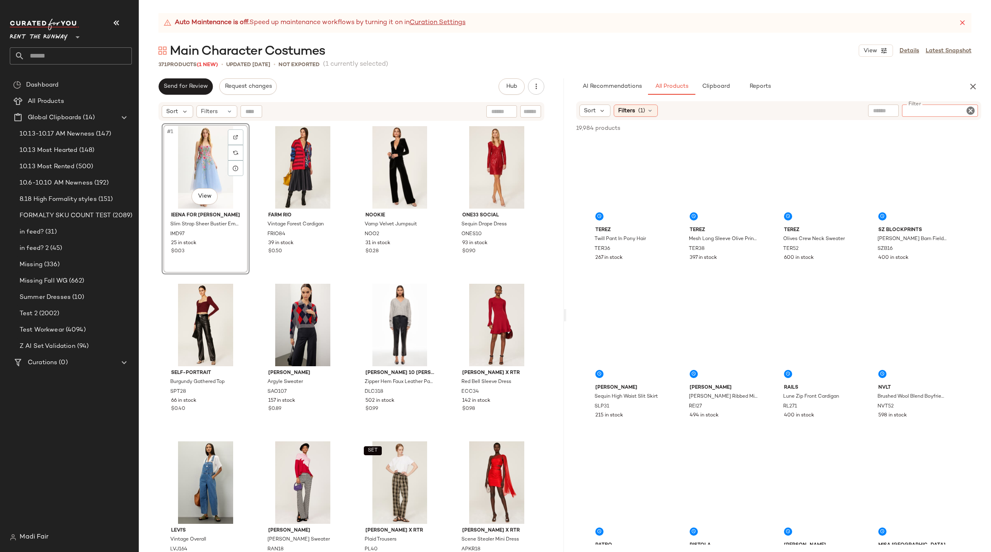
type input "*****"
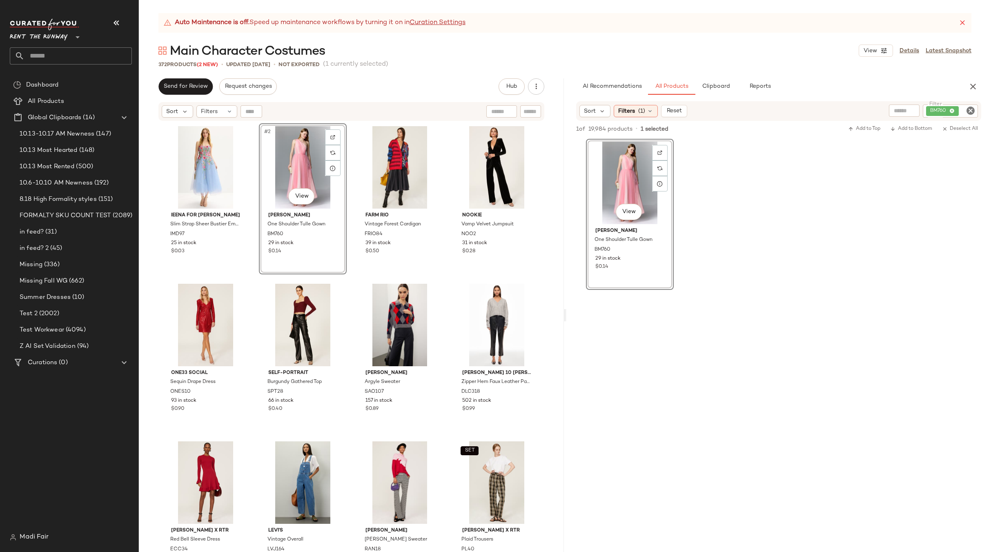
click at [407, 78] on div "Auto Maintenance is off. Speed up maintenance workflows by turning it on in Cur…" at bounding box center [565, 282] width 852 height 539
click at [970, 86] on icon "button" at bounding box center [973, 87] width 10 height 10
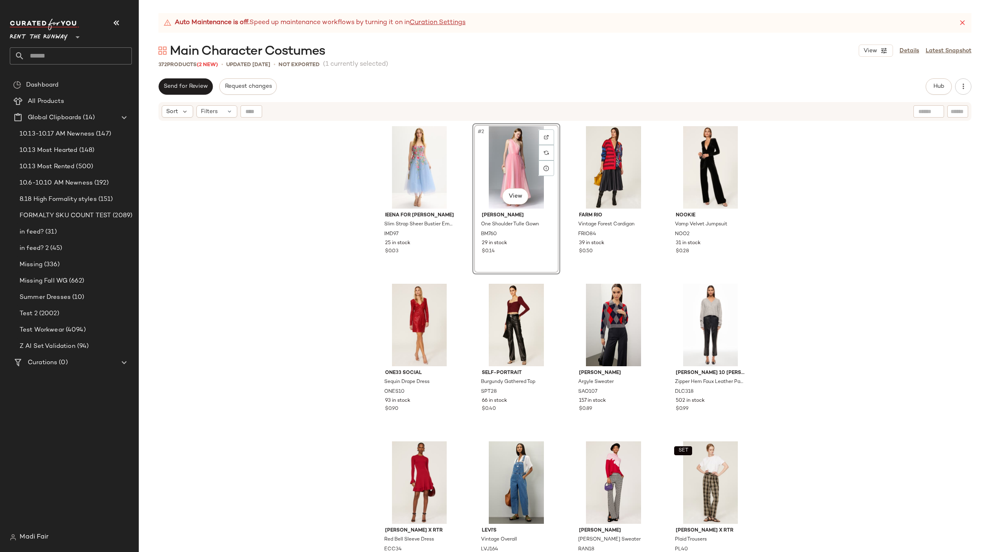
click at [302, 270] on div "Ieena for Mac Duggal Slim Strap Sheer Bustier Embroidered Dress IMD97 25 in sto…" at bounding box center [565, 347] width 852 height 451
drag, startPoint x: 263, startPoint y: 156, endPoint x: 303, endPoint y: 169, distance: 42.1
click at [263, 156] on div "Ieena for Mac Duggal Slim Strap Sheer Bustier Embroidered Dress IMD97 25 in sto…" at bounding box center [565, 347] width 852 height 451
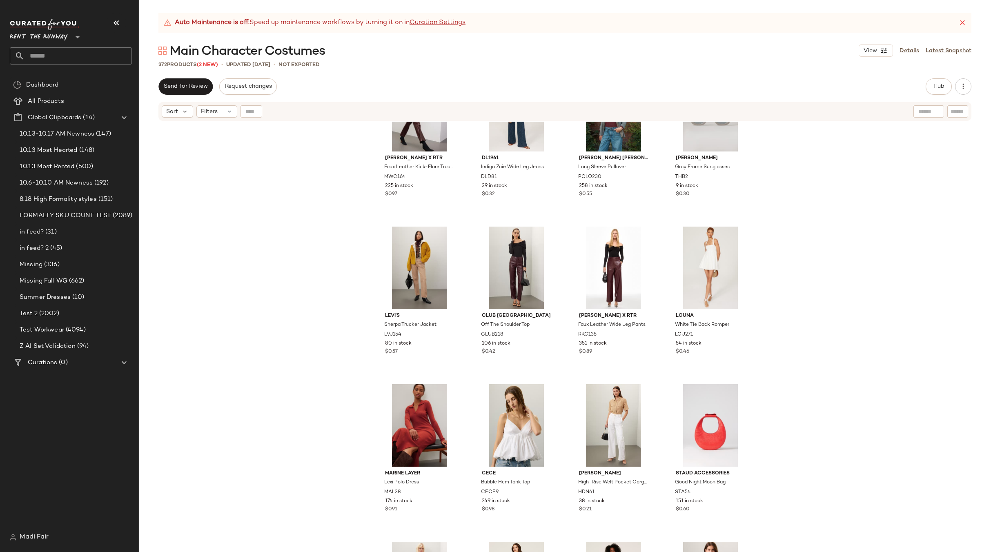
scroll to position [1272, 0]
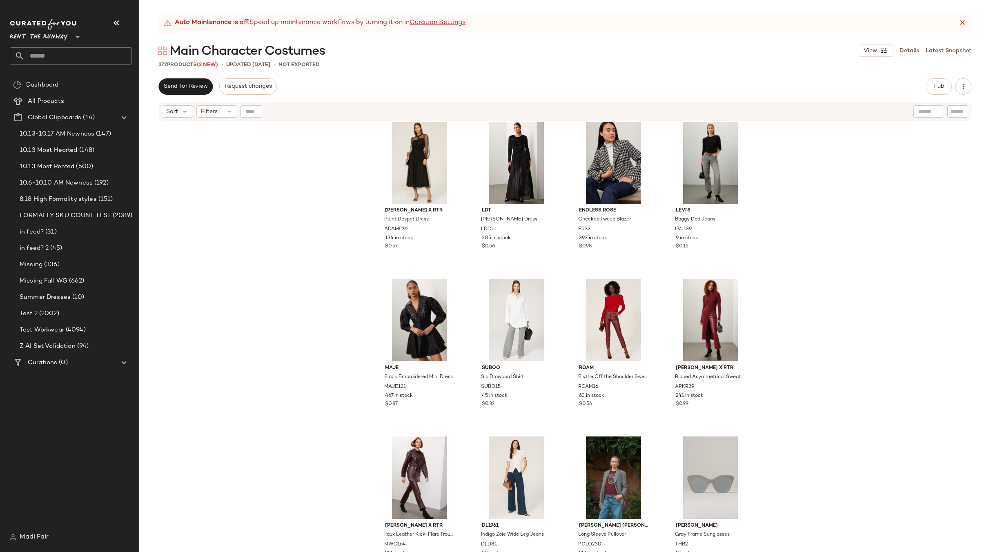
click at [283, 136] on div "Adam Lippes x RTR Point Desprit Dress ADAMC92 134 in stock $0.57 LDT Ellie Ball…" at bounding box center [565, 347] width 852 height 451
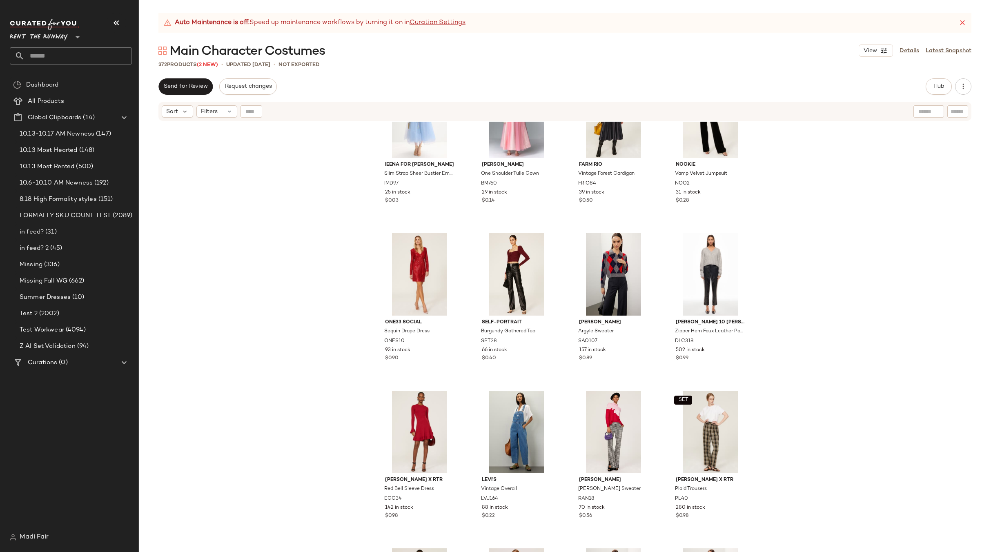
scroll to position [0, 0]
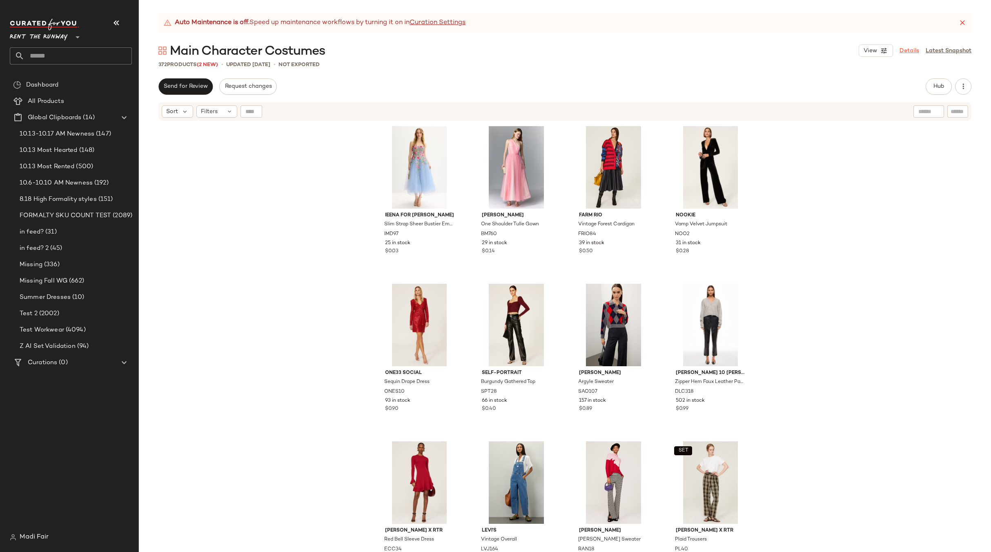
click at [909, 51] on link "Details" at bounding box center [910, 51] width 20 height 9
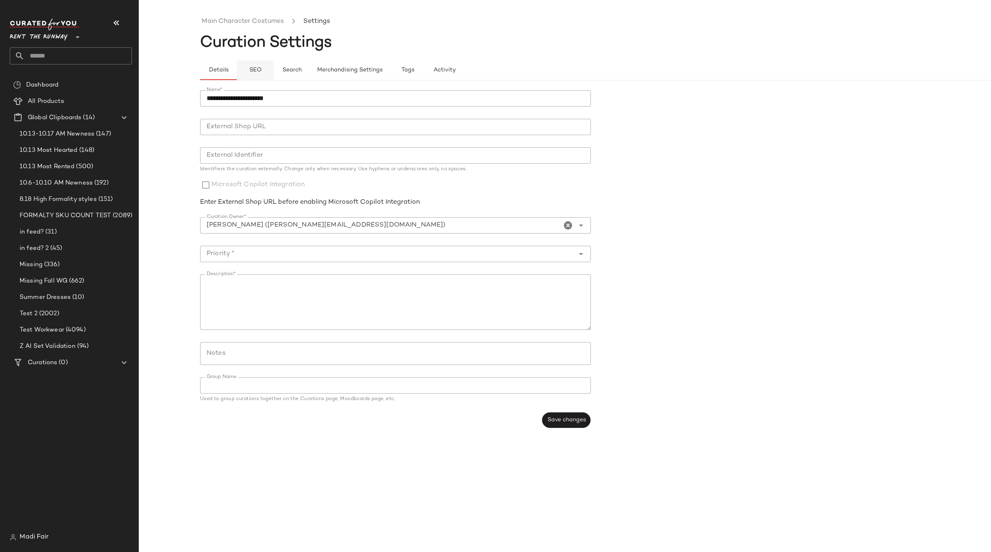
click at [259, 70] on span "SEO" at bounding box center [255, 70] width 13 height 7
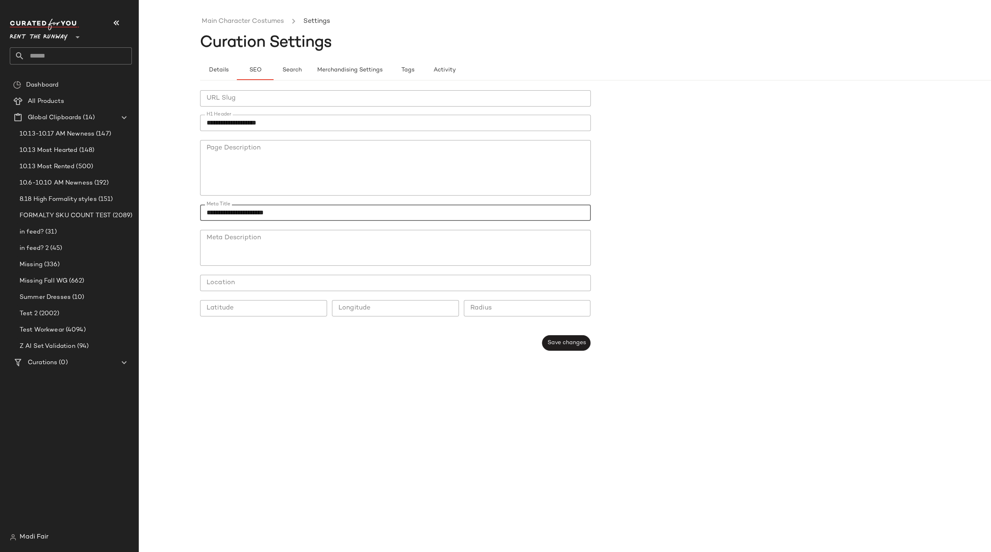
drag, startPoint x: 296, startPoint y: 213, endPoint x: 236, endPoint y: 214, distance: 60.0
click at [209, 214] on input "**********" at bounding box center [395, 213] width 391 height 16
click at [219, 69] on span "Details" at bounding box center [218, 70] width 20 height 7
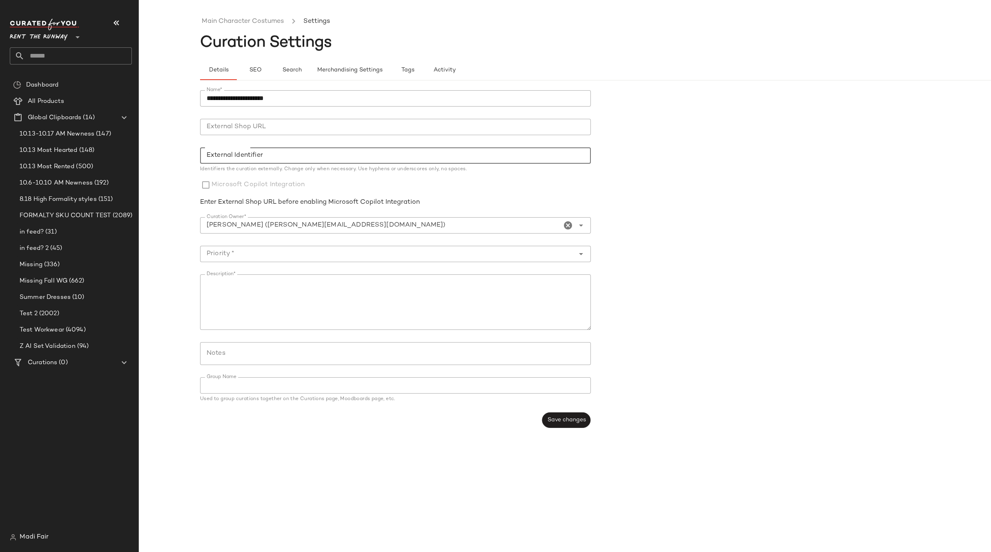
click at [225, 156] on input "External Identifier" at bounding box center [395, 155] width 391 height 16
paste input "**********"
type input "**********"
click at [568, 422] on span "Save changes" at bounding box center [566, 420] width 39 height 7
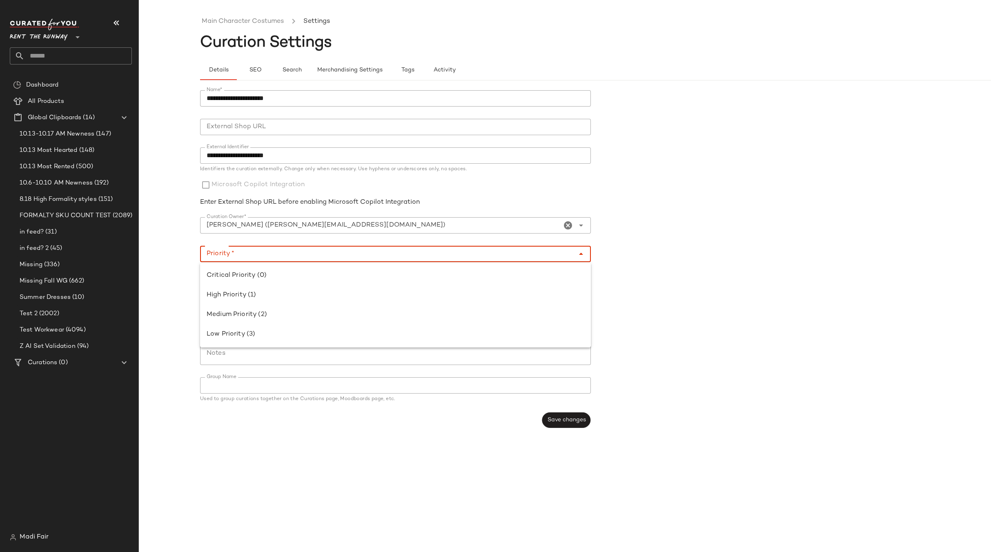
click at [286, 253] on input "Priority *" at bounding box center [387, 254] width 374 height 10
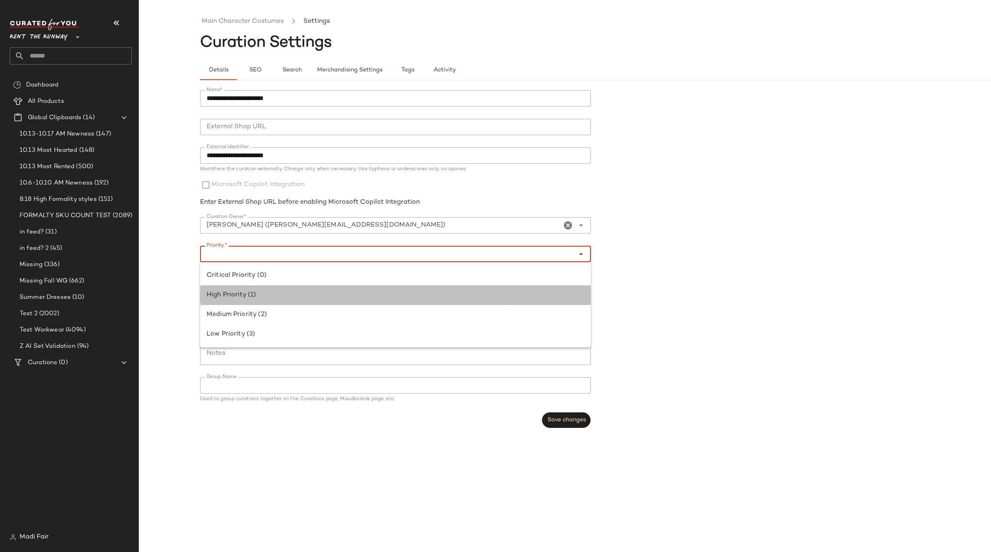
click at [260, 293] on div "High Priority (1)" at bounding box center [396, 295] width 378 height 10
type input "**********"
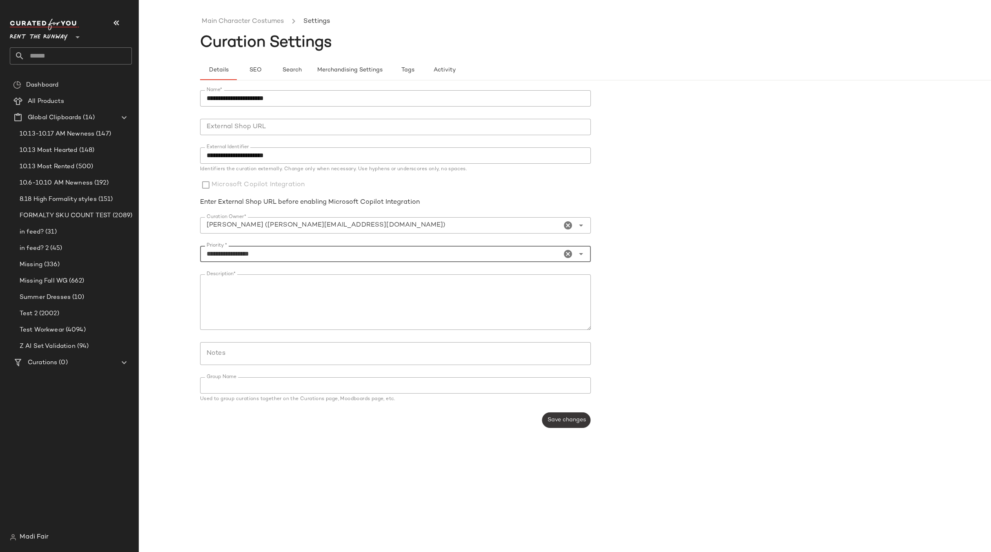
click at [566, 423] on span "Save changes" at bounding box center [566, 420] width 39 height 7
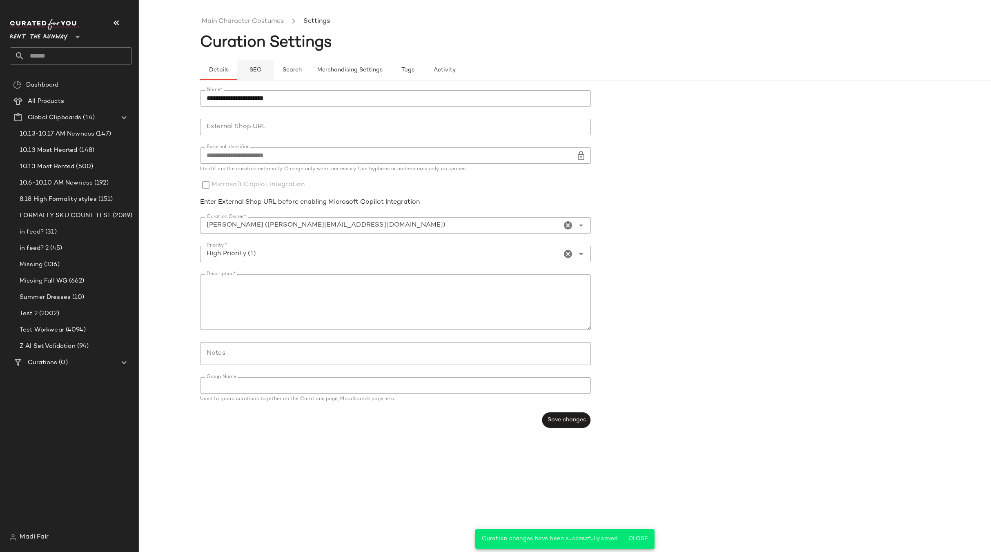
click at [260, 68] on span "SEO" at bounding box center [255, 70] width 13 height 7
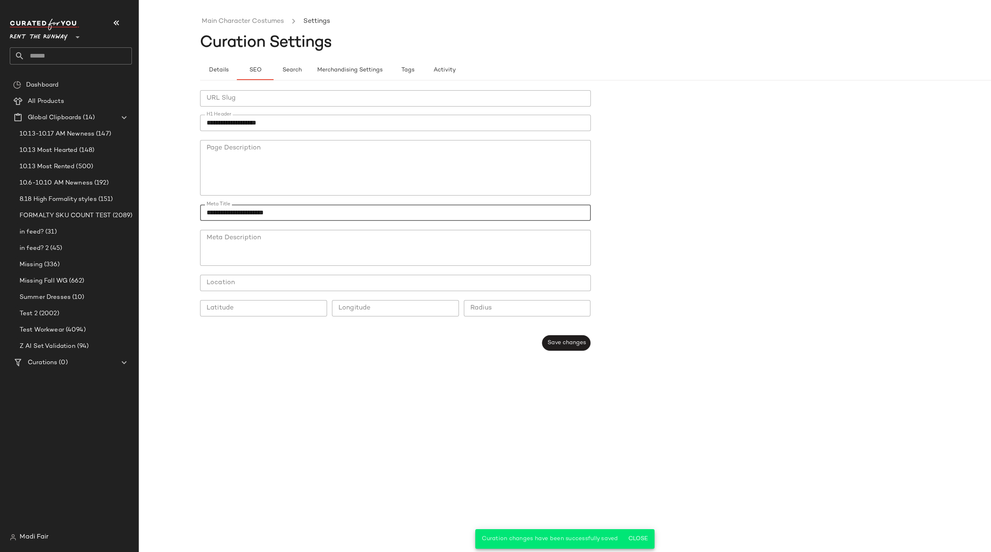
drag, startPoint x: 296, startPoint y: 212, endPoint x: 196, endPoint y: 211, distance: 99.2
click at [196, 211] on div "**********" at bounding box center [565, 282] width 852 height 539
click at [547, 342] on span "Save changes" at bounding box center [566, 343] width 39 height 7
click at [218, 69] on span "Details" at bounding box center [218, 70] width 20 height 7
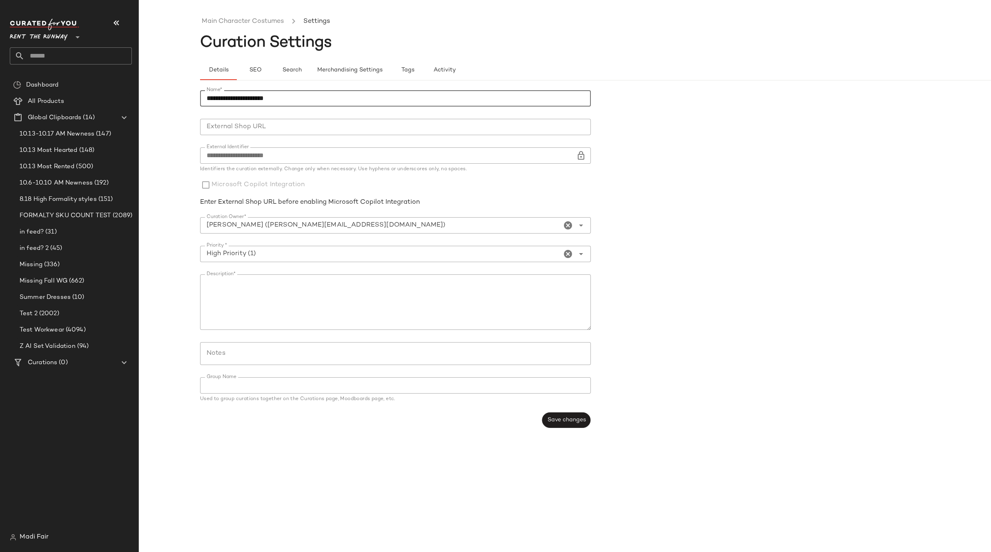
drag, startPoint x: 294, startPoint y: 101, endPoint x: 201, endPoint y: 94, distance: 93.4
click at [201, 94] on input "**********" at bounding box center [395, 98] width 391 height 16
click at [254, 69] on span "SEO" at bounding box center [255, 70] width 13 height 7
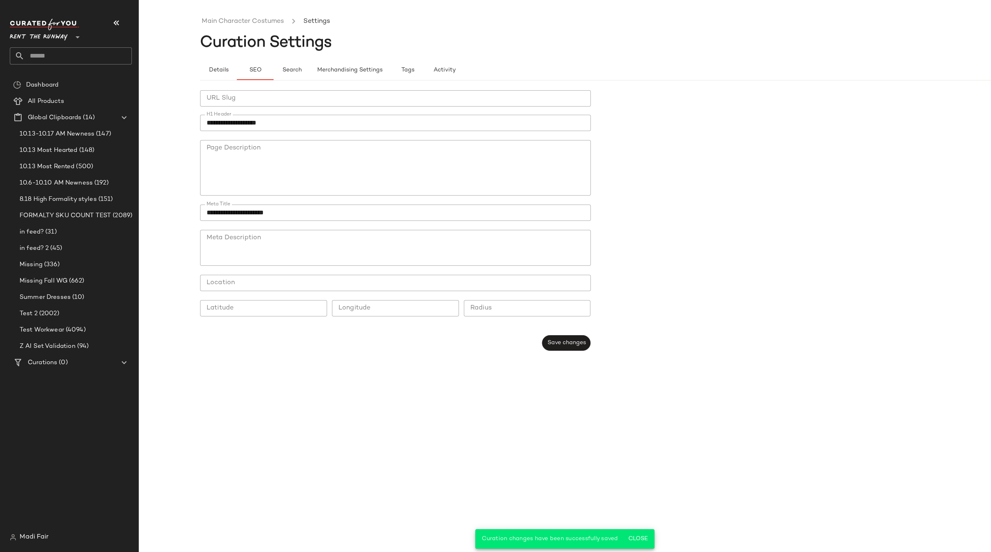
click at [231, 102] on input "URL Slug" at bounding box center [395, 98] width 391 height 16
drag, startPoint x: 237, startPoint y: 123, endPoint x: 207, endPoint y: 123, distance: 29.4
click at [207, 123] on input "**********" at bounding box center [395, 123] width 391 height 16
paste input "**********"
type input "**********"
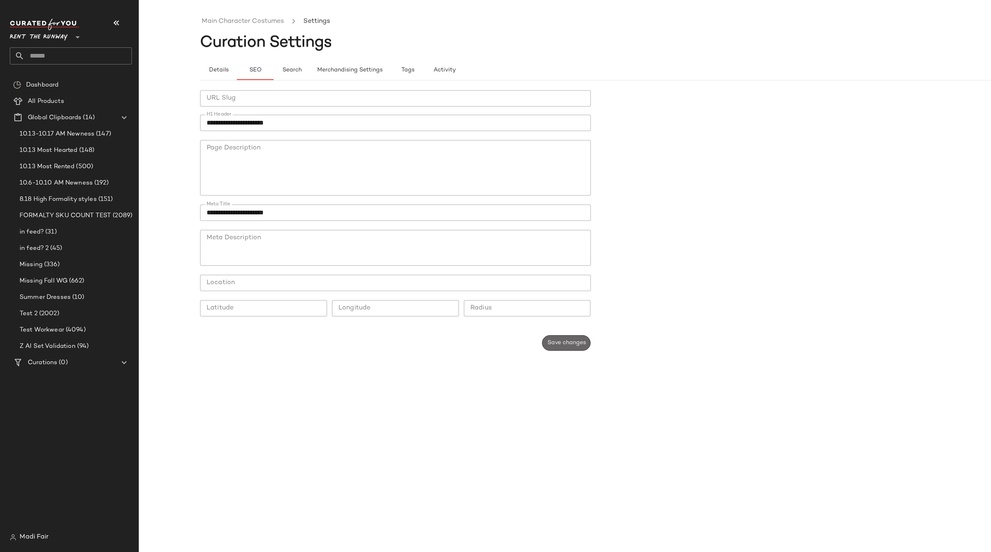
click at [556, 344] on span "Save changes" at bounding box center [566, 343] width 39 height 7
click at [231, 17] on link "Main Character Costumes" at bounding box center [243, 21] width 82 height 11
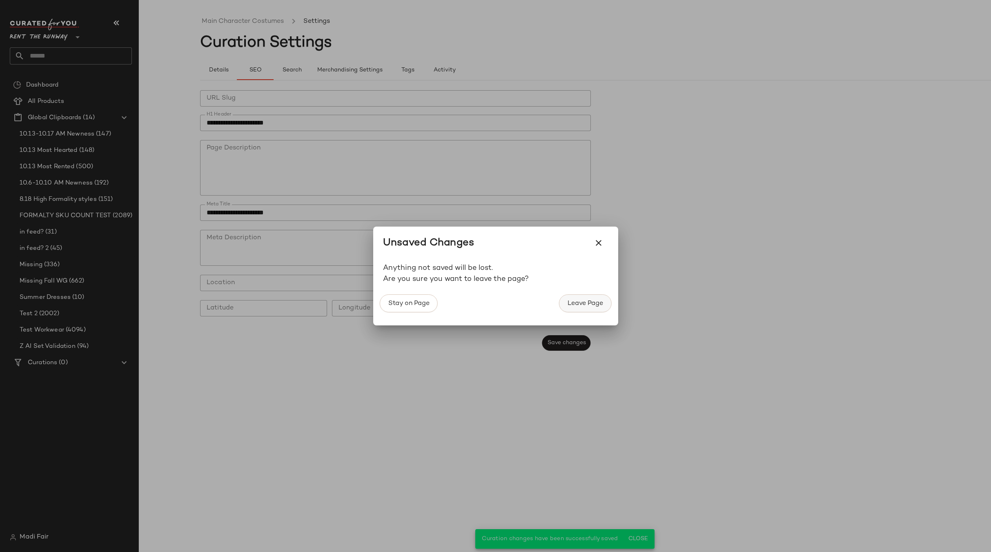
click at [577, 303] on span "Leave Page" at bounding box center [585, 304] width 36 height 8
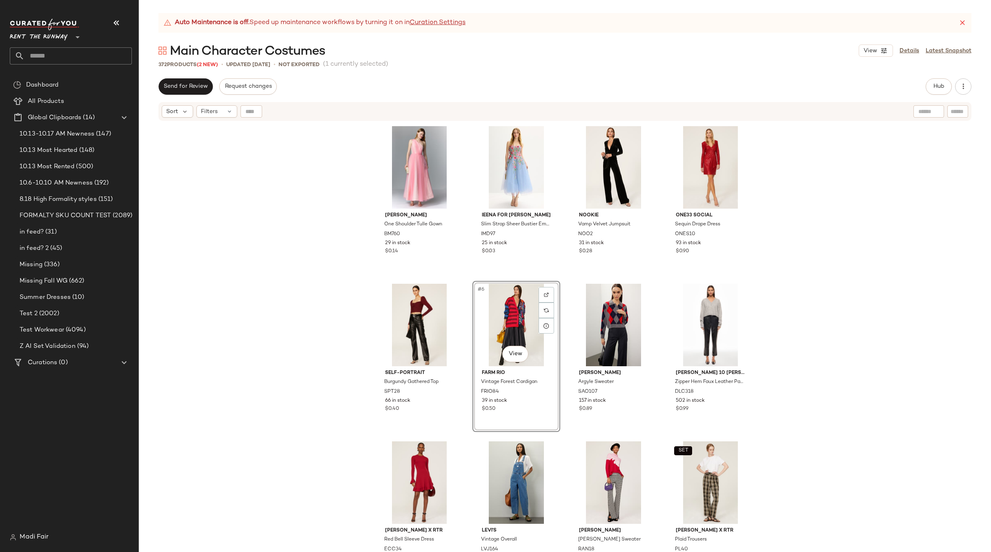
click at [791, 281] on div "Badgley Mischka One Shoulder Tulle Gown BM760 29 in stock $0.14 Ieena for Mac D…" at bounding box center [565, 347] width 852 height 451
click at [911, 49] on link "Details" at bounding box center [910, 51] width 20 height 9
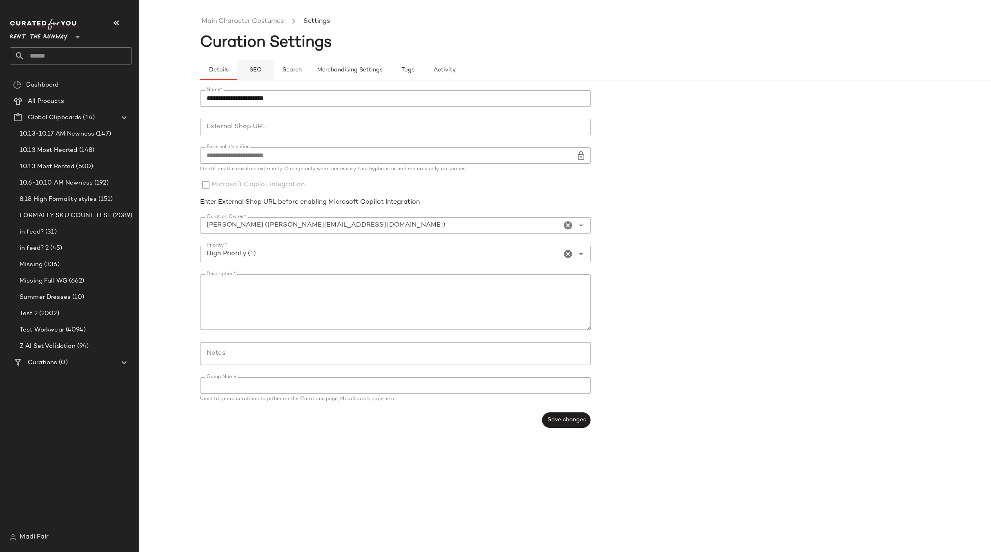
click at [251, 73] on span "SEO" at bounding box center [255, 70] width 13 height 7
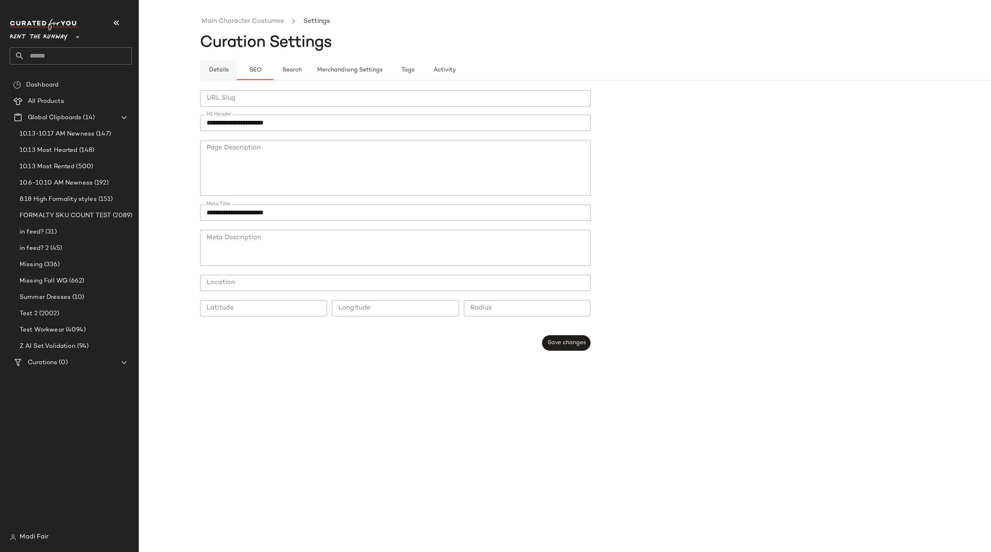
click at [216, 71] on span "Details" at bounding box center [218, 70] width 20 height 7
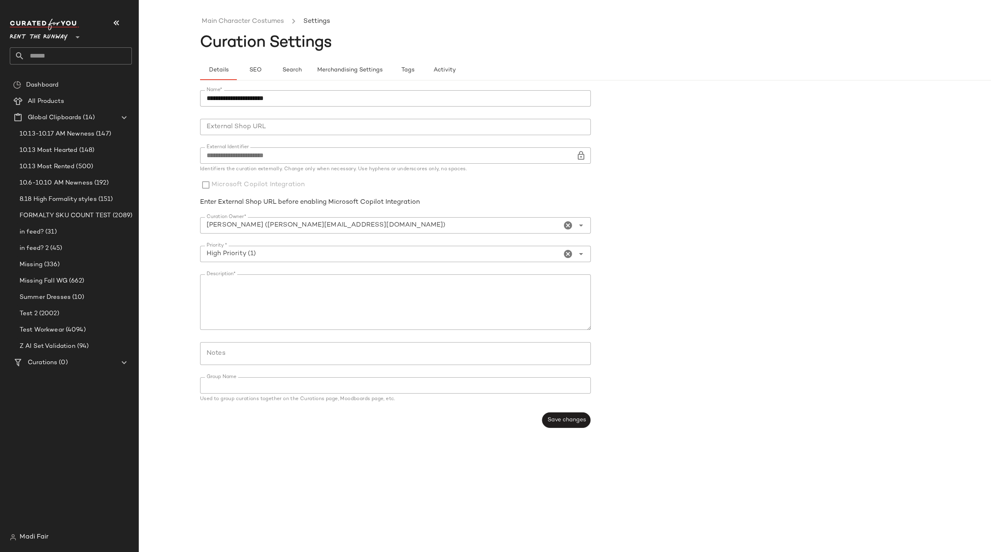
click at [717, 260] on form "**********" at bounding box center [595, 258] width 791 height 347
click at [252, 65] on button "SEO" at bounding box center [255, 70] width 37 height 20
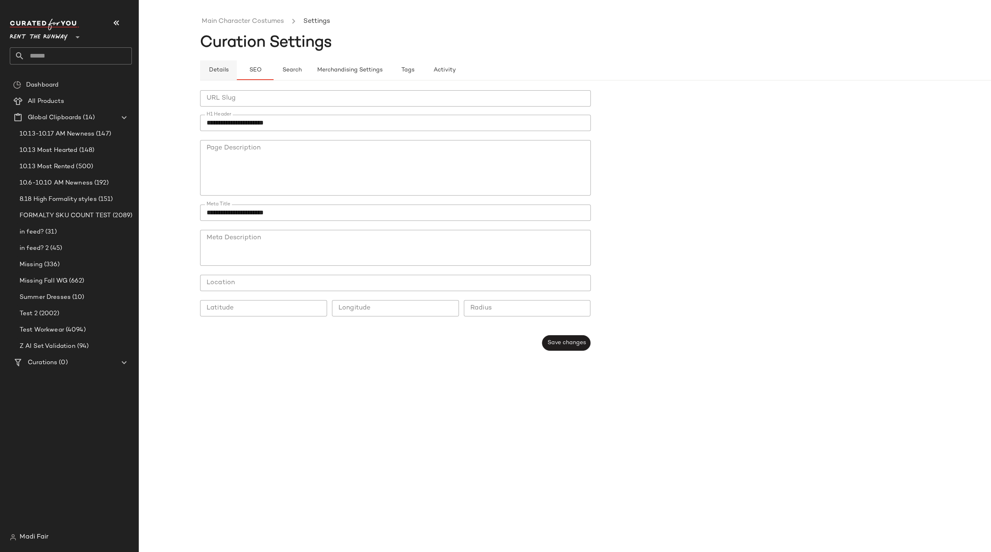
click at [221, 67] on span "Details" at bounding box center [218, 70] width 20 height 7
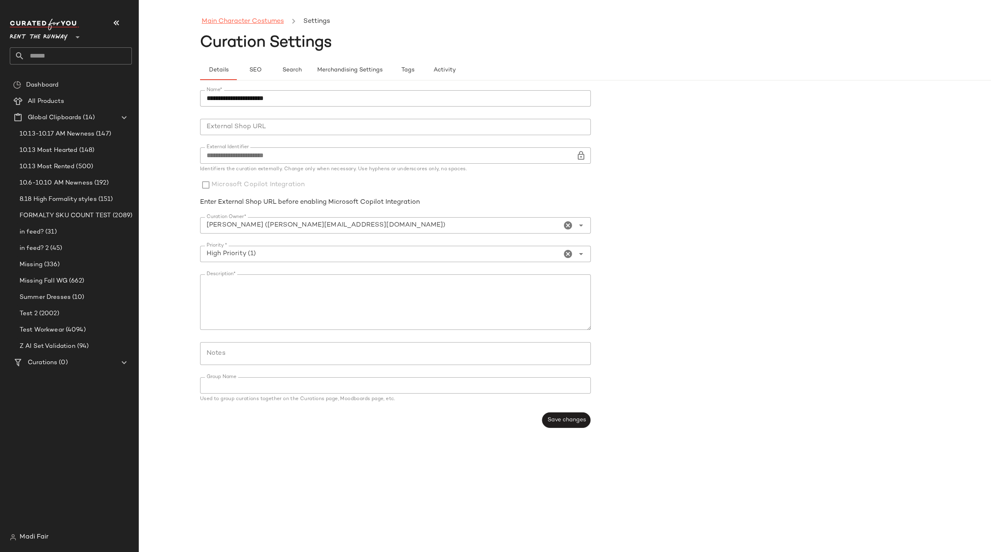
click at [213, 20] on link "Main Character Costumes" at bounding box center [243, 21] width 82 height 11
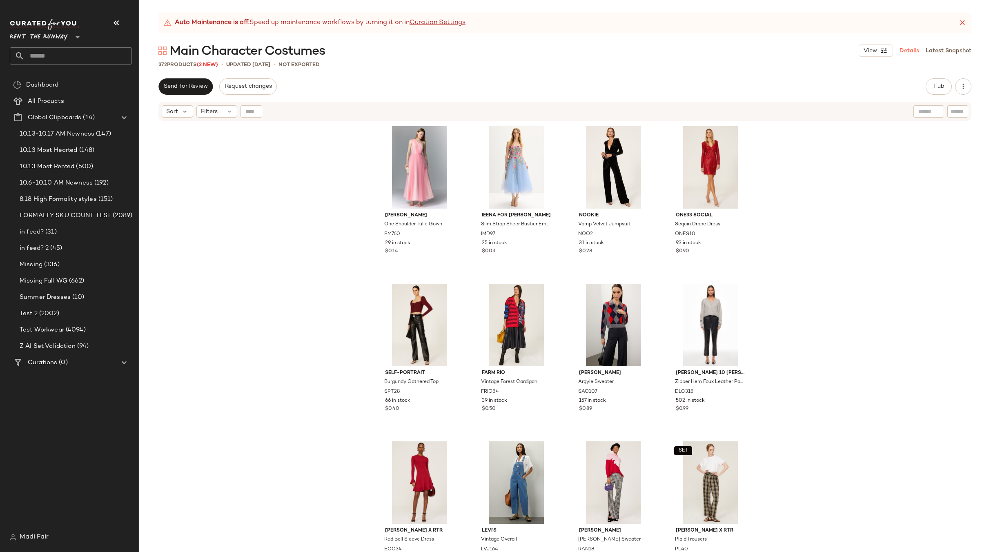
click at [914, 51] on link "Details" at bounding box center [910, 51] width 20 height 9
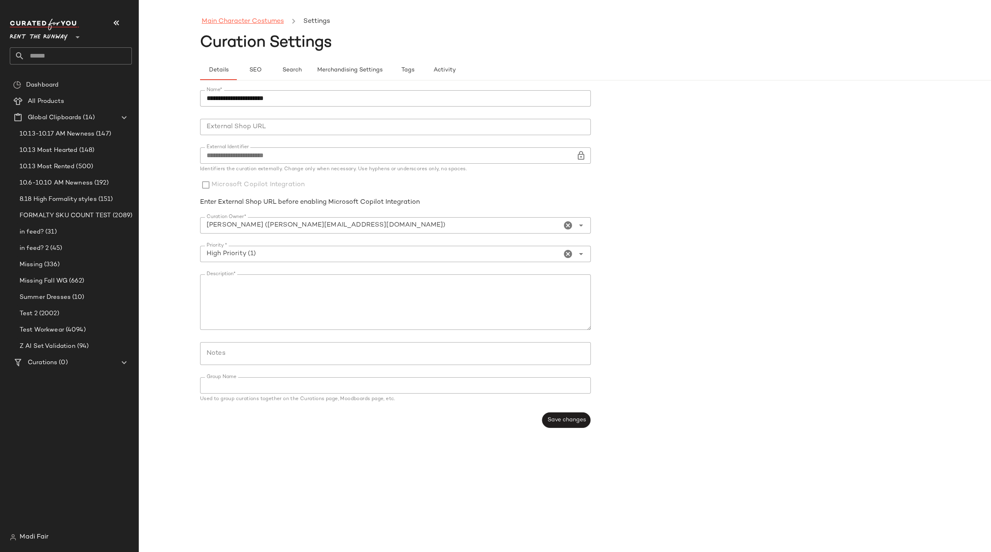
click at [255, 19] on link "Main Character Costumes" at bounding box center [243, 21] width 82 height 11
